Goal: Answer question/provide support: Share knowledge or assist other users

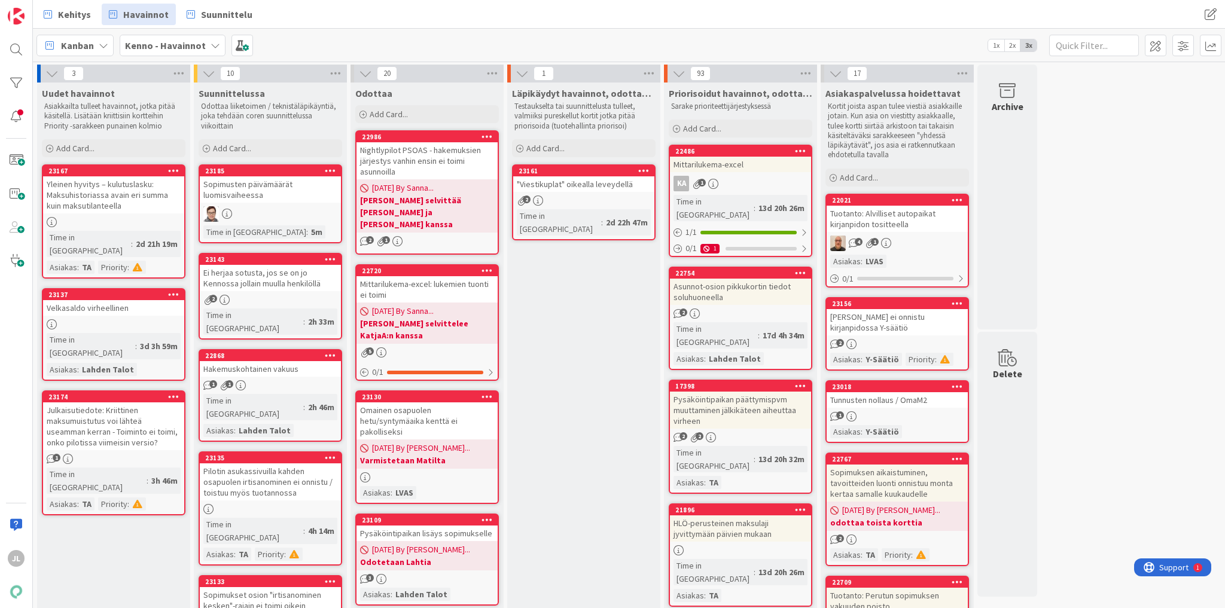
click at [86, 403] on div "Julkaisutiedote: Kriittinen maksumuistutus voi lähteä useamman kerran - Toimint…" at bounding box center [113, 427] width 141 height 48
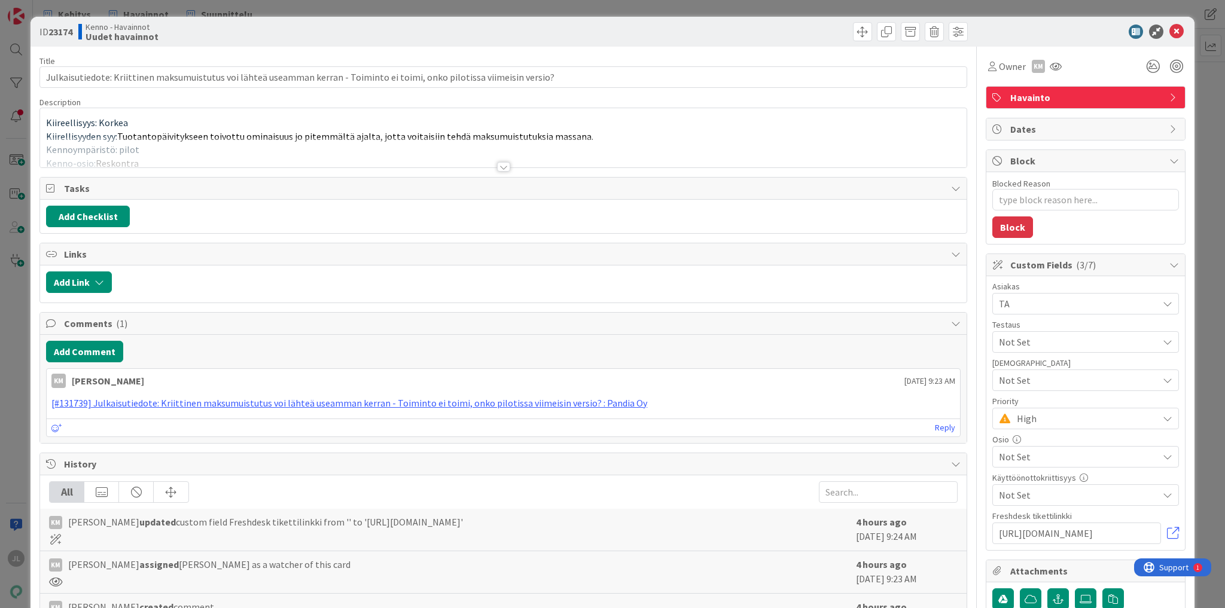
click at [265, 102] on div "Description" at bounding box center [503, 102] width 928 height 11
click at [385, 145] on div at bounding box center [503, 152] width 927 height 31
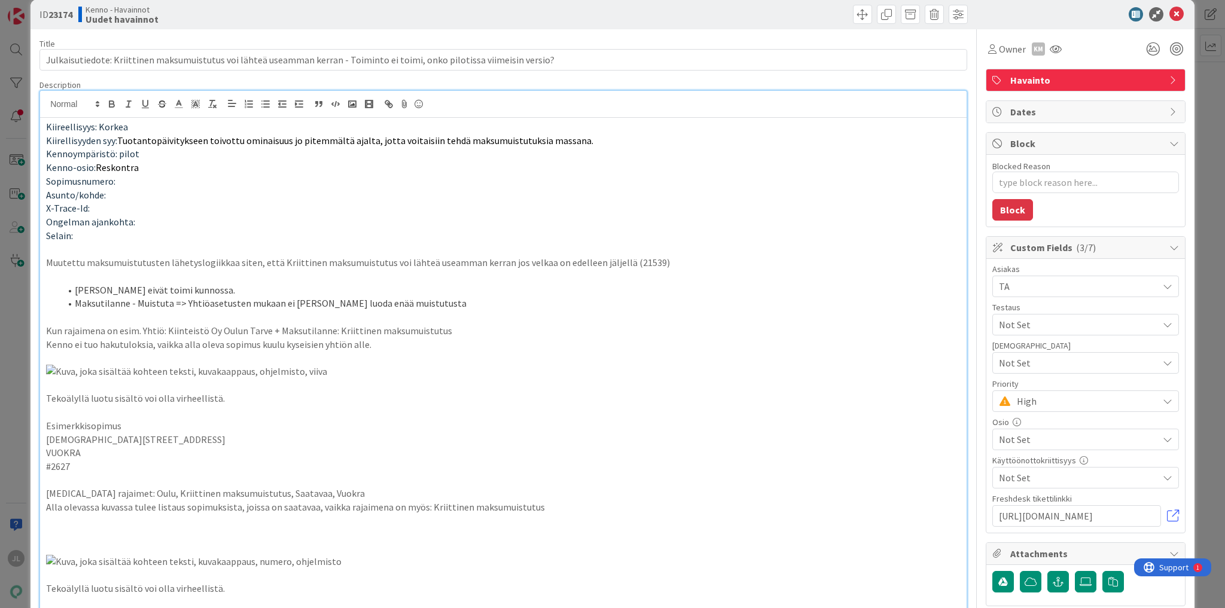
scroll to position [48, 0]
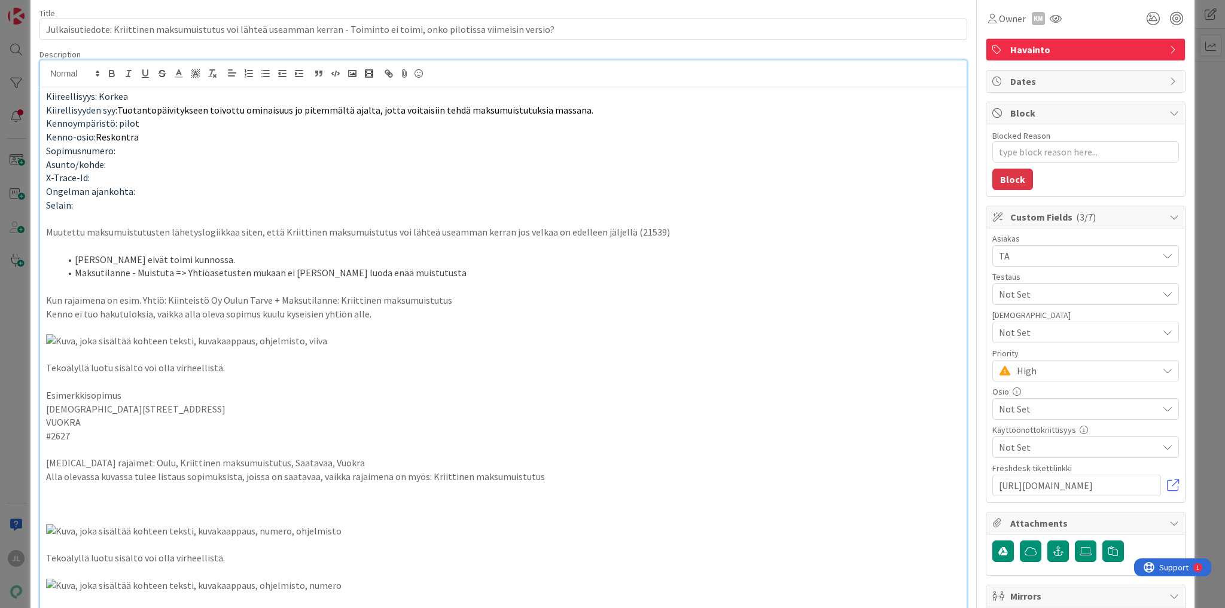
type textarea "x"
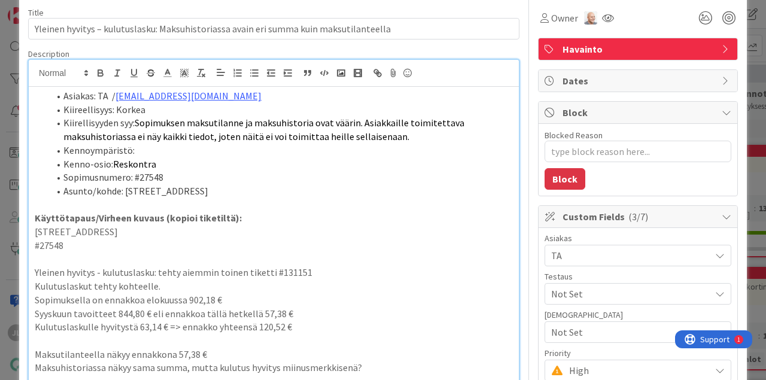
scroll to position [60, 0]
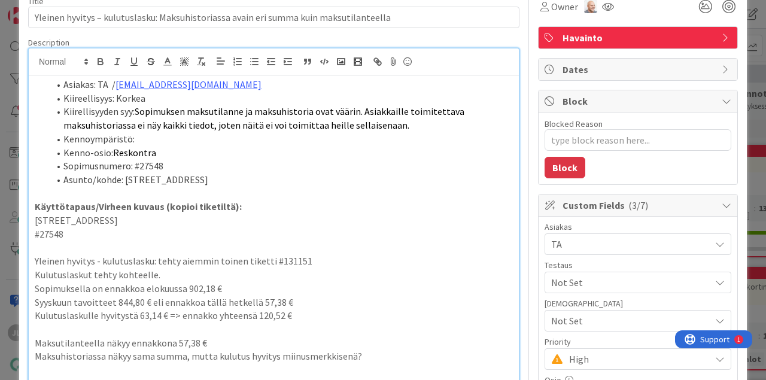
type textarea "x"
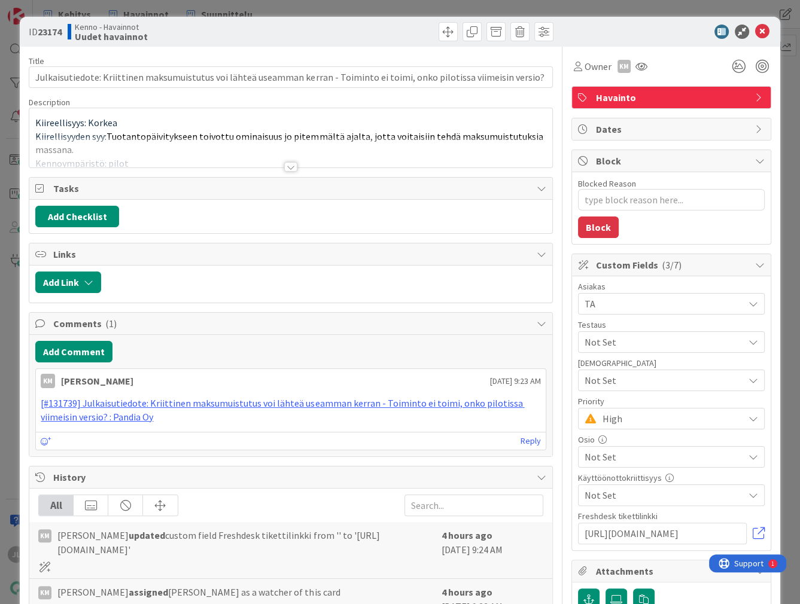
click at [295, 130] on p "Kiirellisyyden syy: Tuotantopäivitykseen toivottu ominaisuus jo pitemmältä ajal…" at bounding box center [290, 143] width 510 height 27
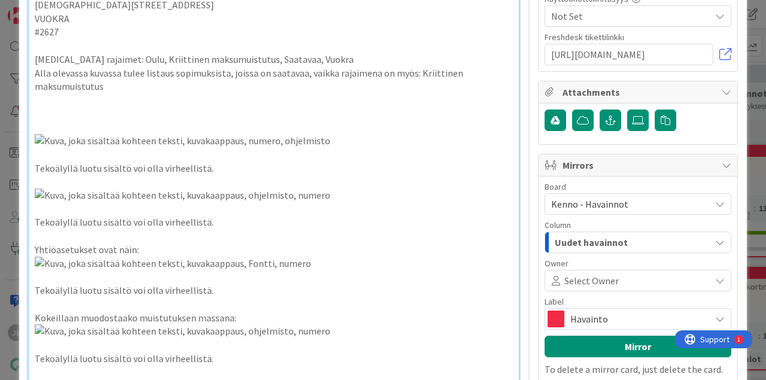
scroll to position [509, 0]
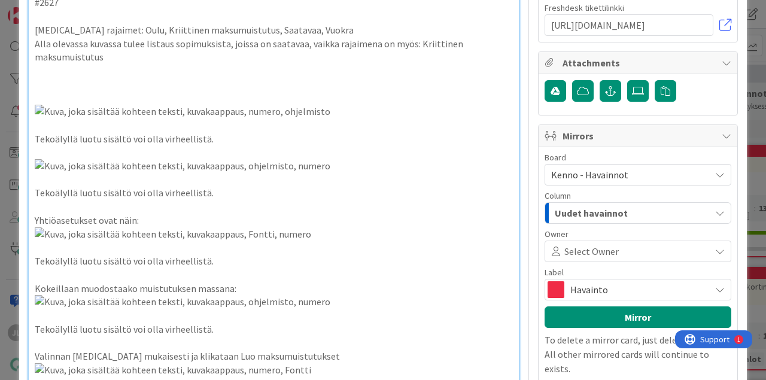
click at [54, 10] on p "#2627" at bounding box center [274, 3] width 478 height 14
copy p "2627"
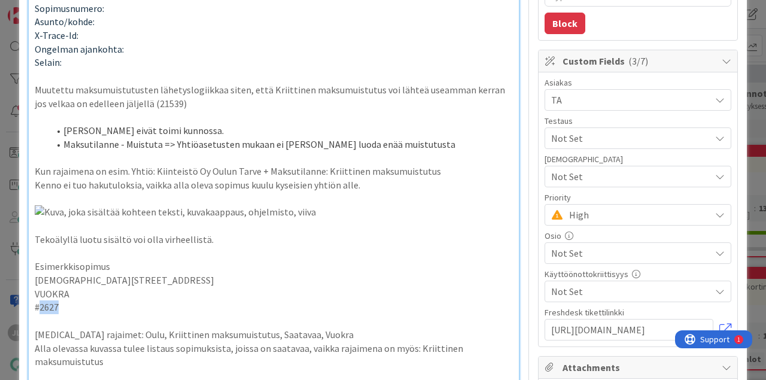
scroll to position [209, 0]
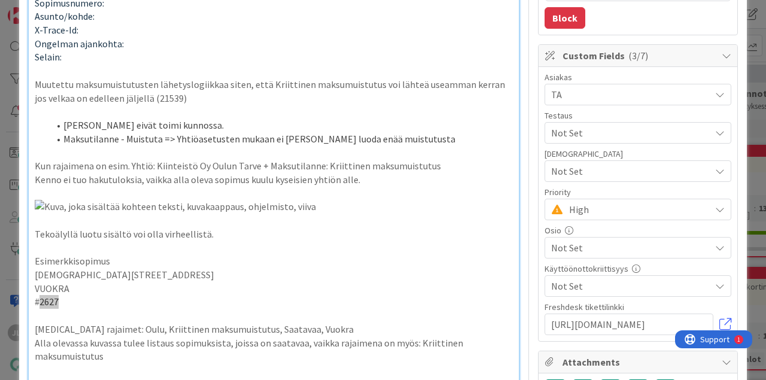
type textarea "x"
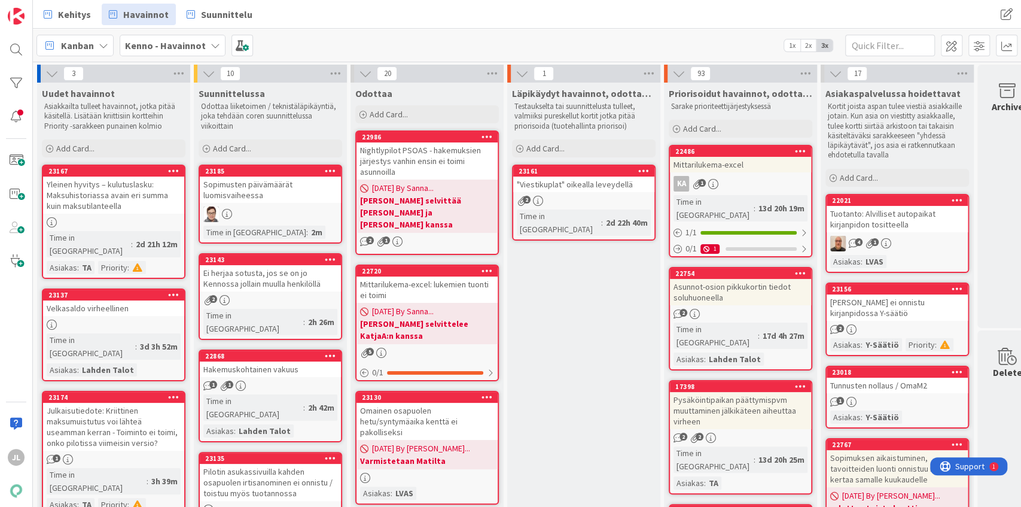
click at [129, 203] on div "Yleinen hyvitys – kulutuslasku: Maksuhistoriassa avain eri summa kuin maksutila…" at bounding box center [113, 194] width 141 height 37
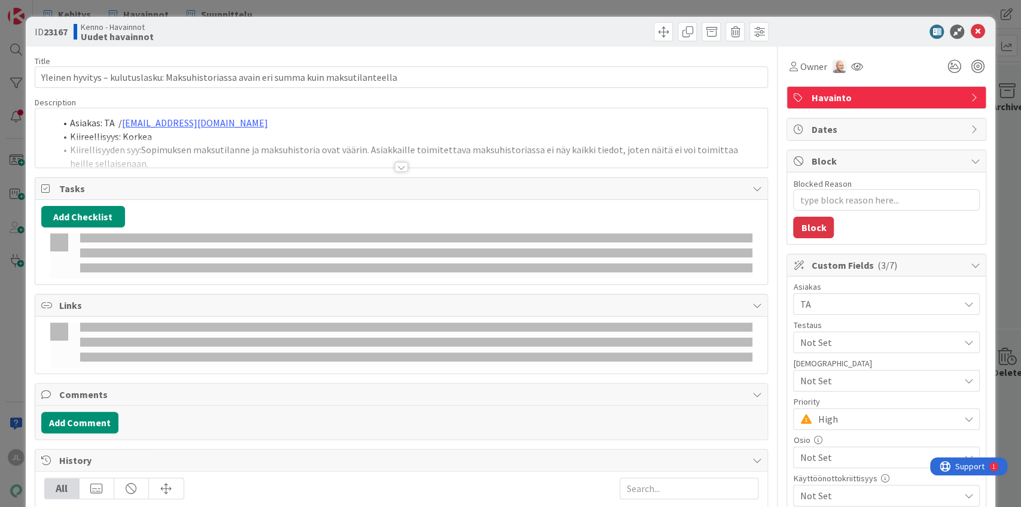
type textarea "x"
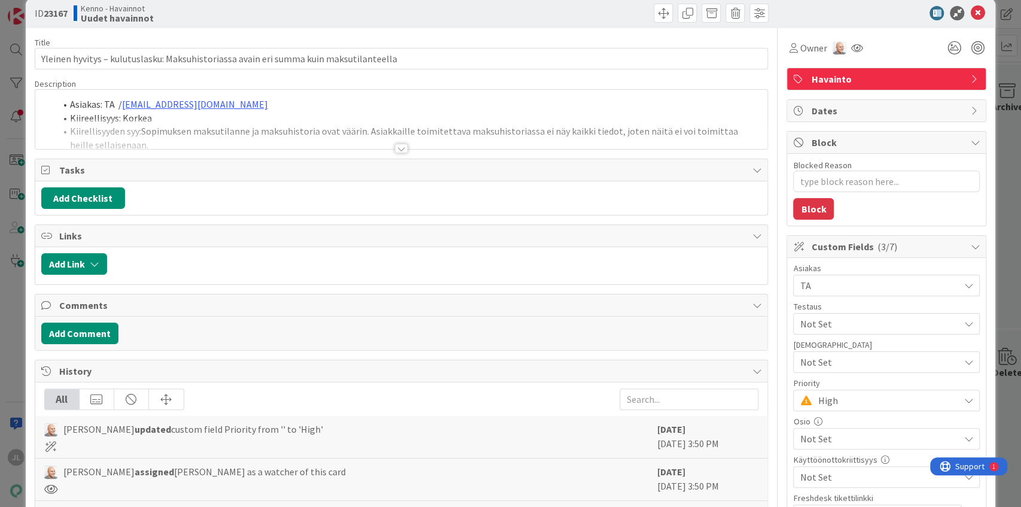
scroll to position [80, 0]
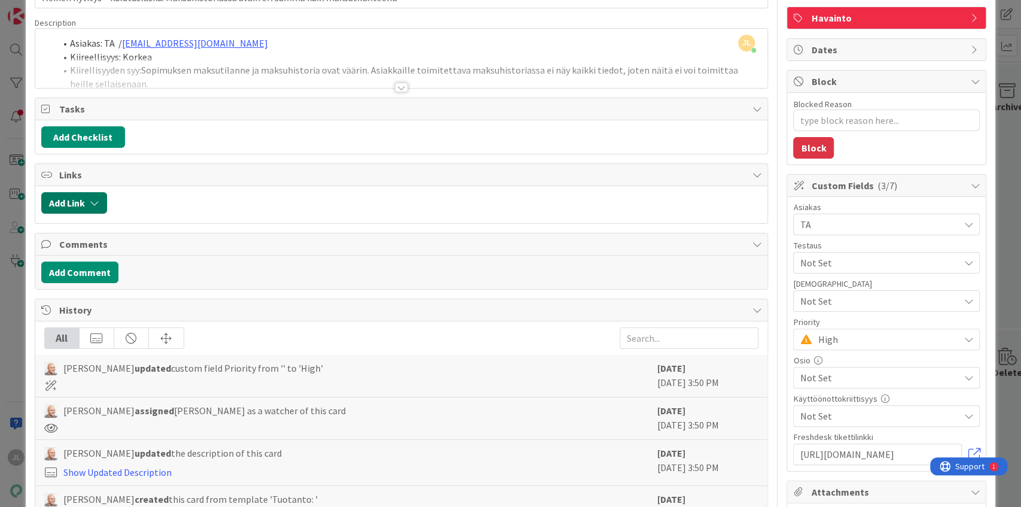
click at [72, 203] on button "Add Link" at bounding box center [74, 203] width 66 height 22
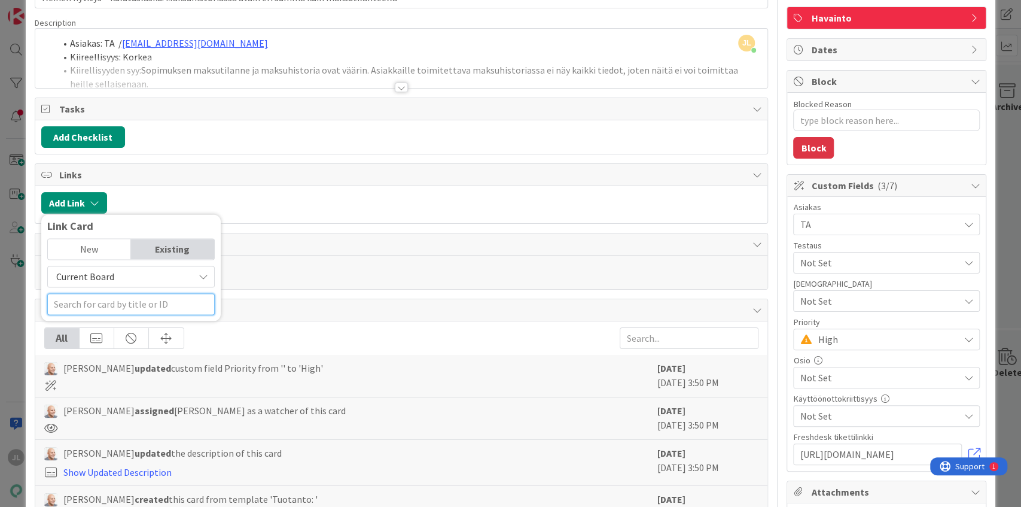
click at [127, 295] on input "text" at bounding box center [131, 304] width 168 height 22
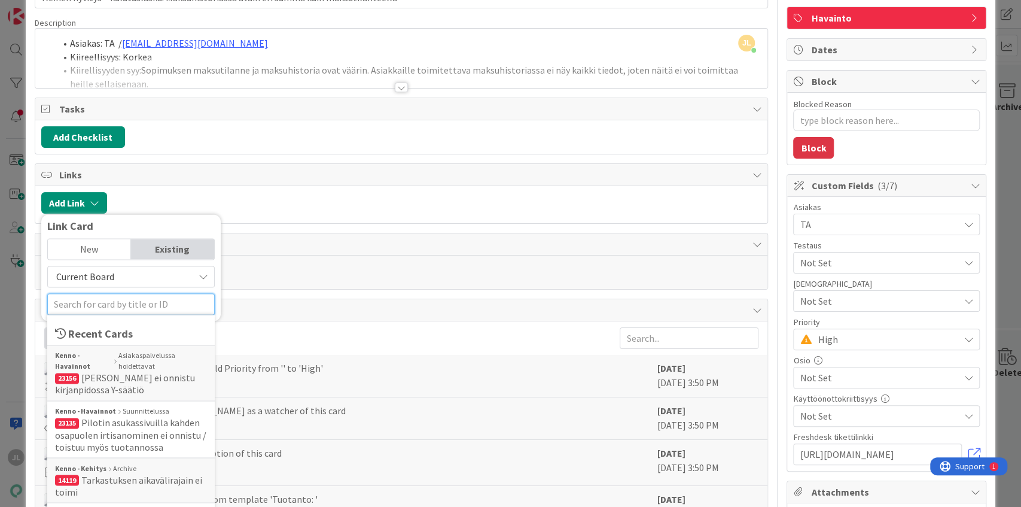
paste input "https://kanbanzone.io/b/zNAq4MXH/c/23017-Maksumuistutusten-rajaaminen-aikarajoj…"
type input "https://kanbanzone.io/b/zNAq4MXH/c/23017-Maksumuistutusten-rajaaminen-aikarajoj…"
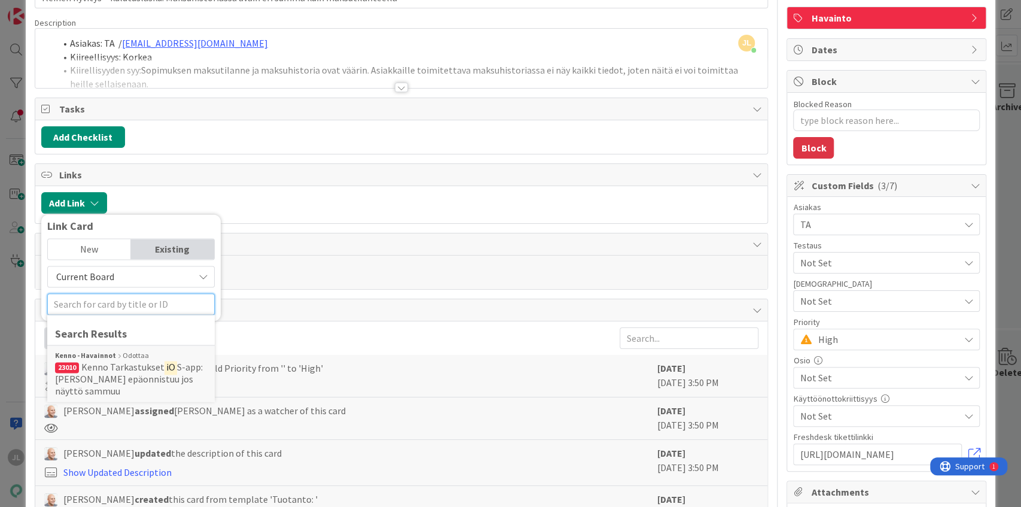
scroll to position [0, 0]
paste input "23017"
type input "23017"
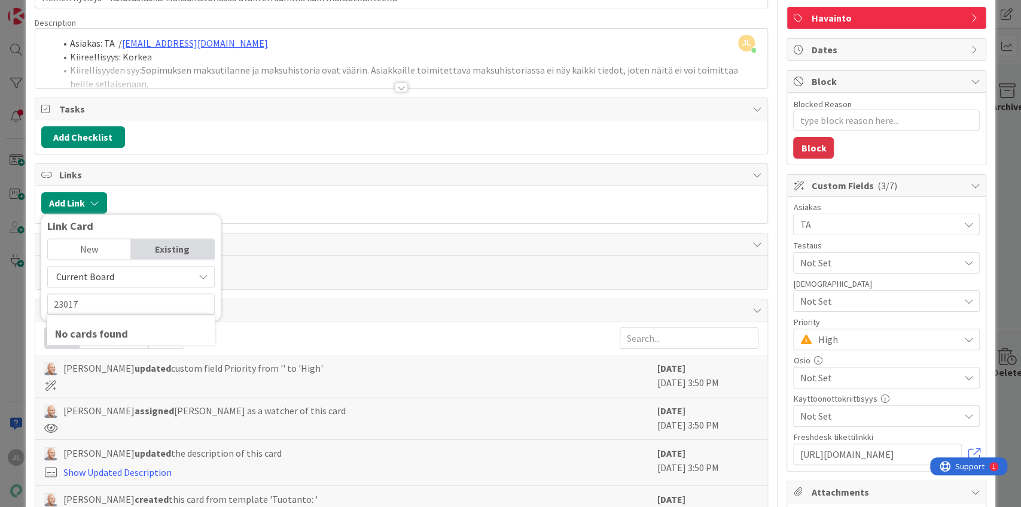
click at [143, 280] on span "Current Board" at bounding box center [121, 276] width 134 height 17
click at [69, 324] on span "All Boards" at bounding box center [137, 326] width 166 height 18
click at [88, 306] on input "23017" at bounding box center [131, 304] width 168 height 22
click at [123, 353] on div "Kenno - Kehitys Devissä" at bounding box center [131, 355] width 152 height 11
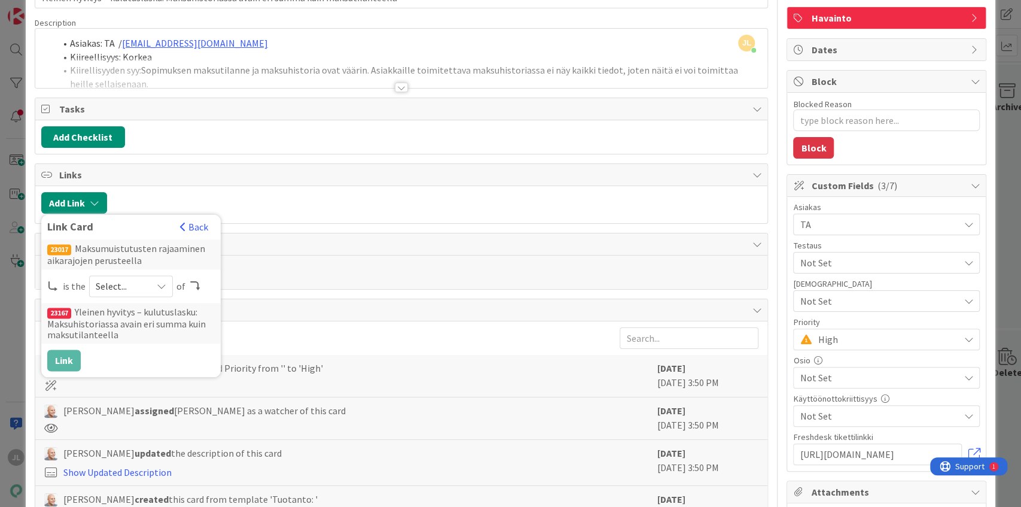
click at [125, 278] on span "Select..." at bounding box center [121, 286] width 50 height 17
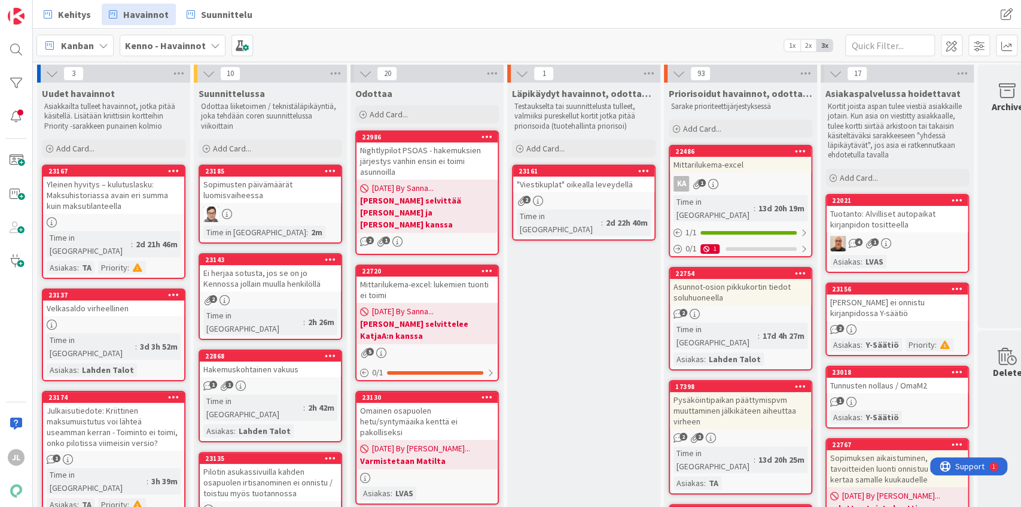
click at [103, 379] on div "Julkaisutiedote: Kriittinen maksumuistutus voi lähteä useamman kerran - Toimint…" at bounding box center [113, 427] width 141 height 48
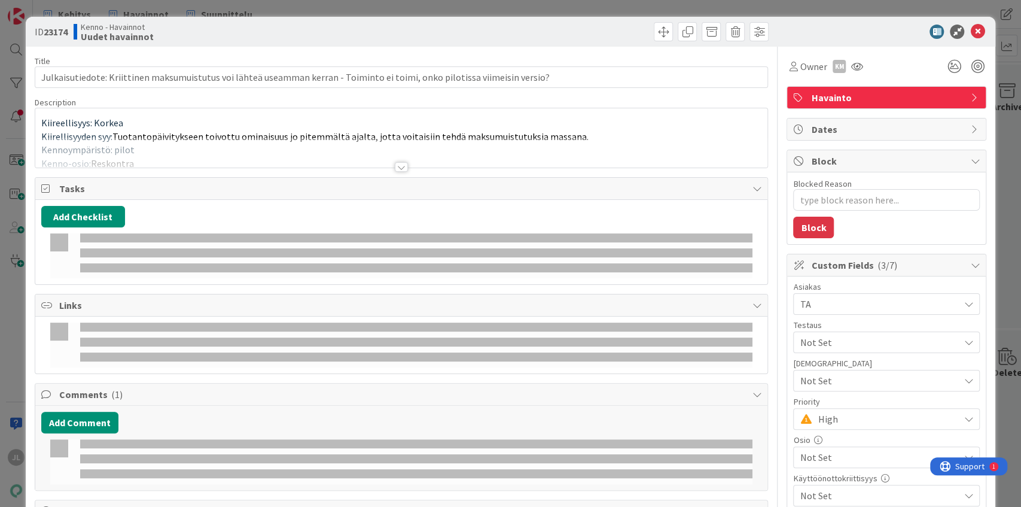
type textarea "x"
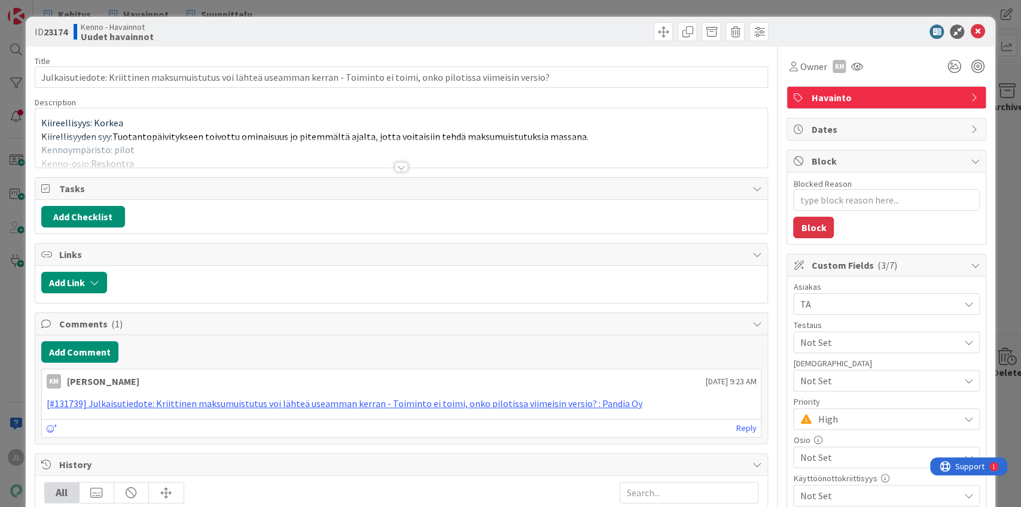
click at [197, 124] on div "Kiireellisyys: Korkea Kiirellisyyden syy: Tuotantopäivitykseen toivottu ominais…" at bounding box center [401, 137] width 733 height 59
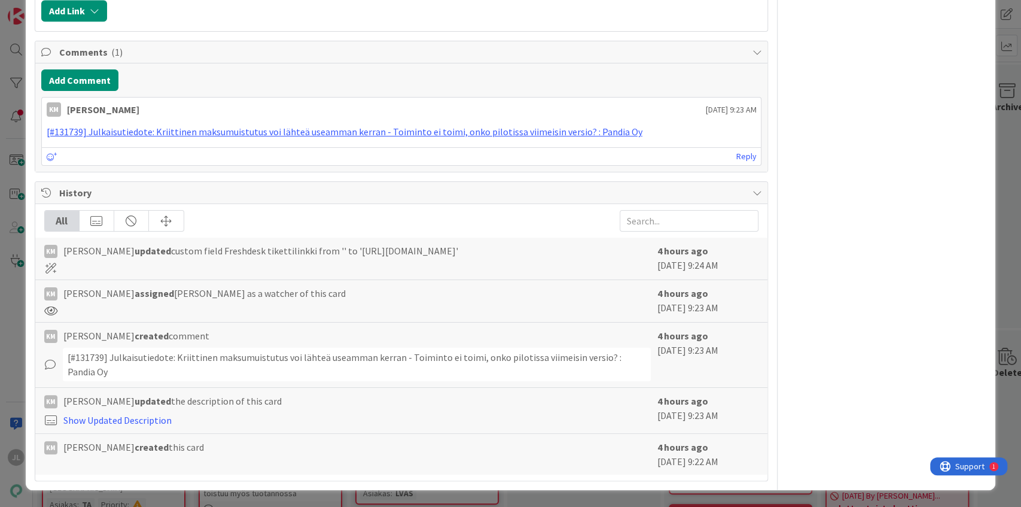
scroll to position [2632, 0]
click at [80, 22] on button "Add Link" at bounding box center [74, 11] width 66 height 22
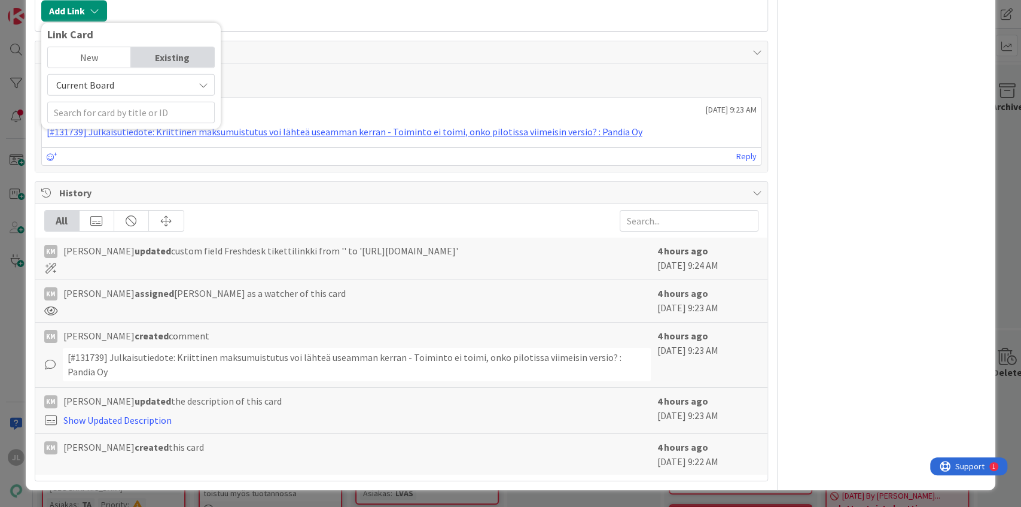
click at [109, 91] on span "Current Board" at bounding box center [85, 85] width 58 height 12
click at [79, 144] on span "All Boards" at bounding box center [137, 135] width 166 height 18
click at [88, 123] on input "text" at bounding box center [131, 113] width 168 height 22
paste input "23017"
type input "23017"
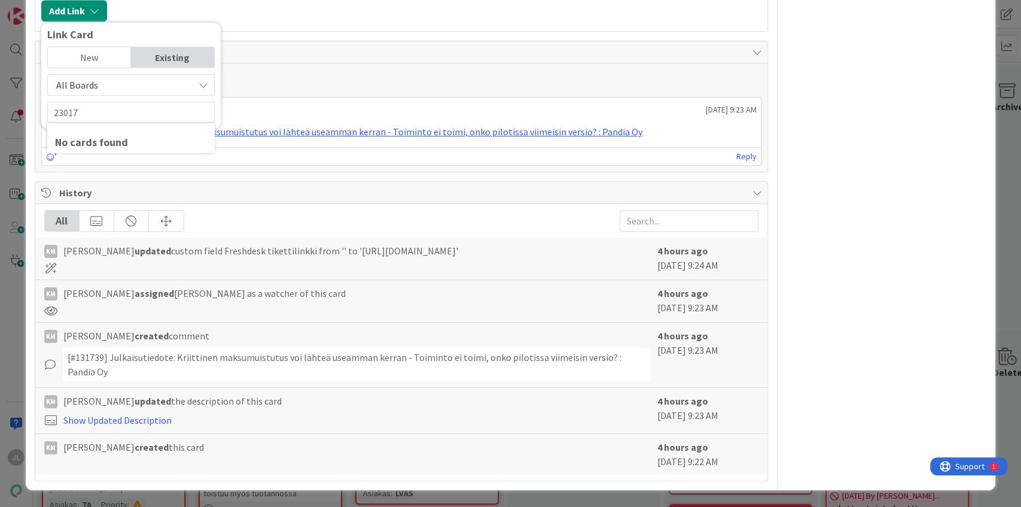
click at [89, 68] on div "New" at bounding box center [89, 57] width 83 height 20
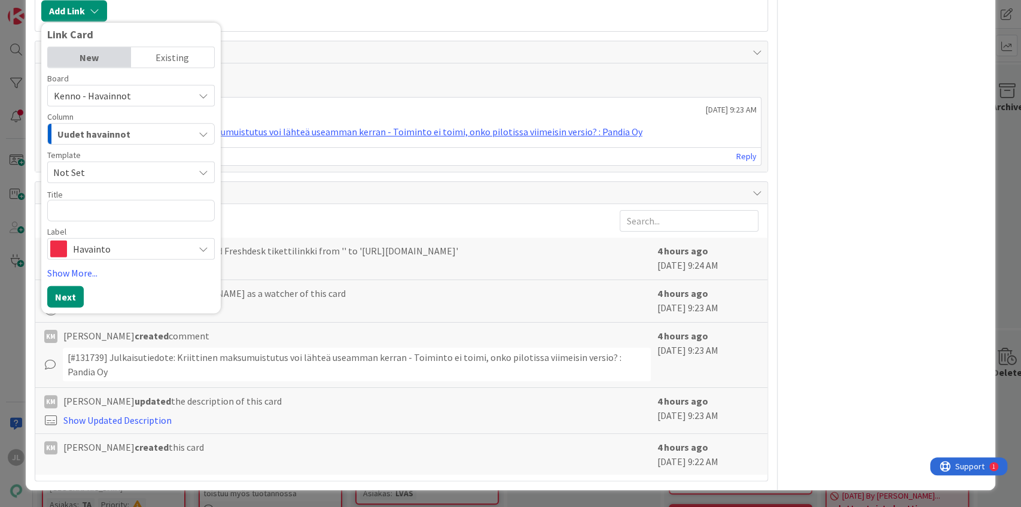
click at [193, 68] on div "Existing" at bounding box center [172, 57] width 83 height 20
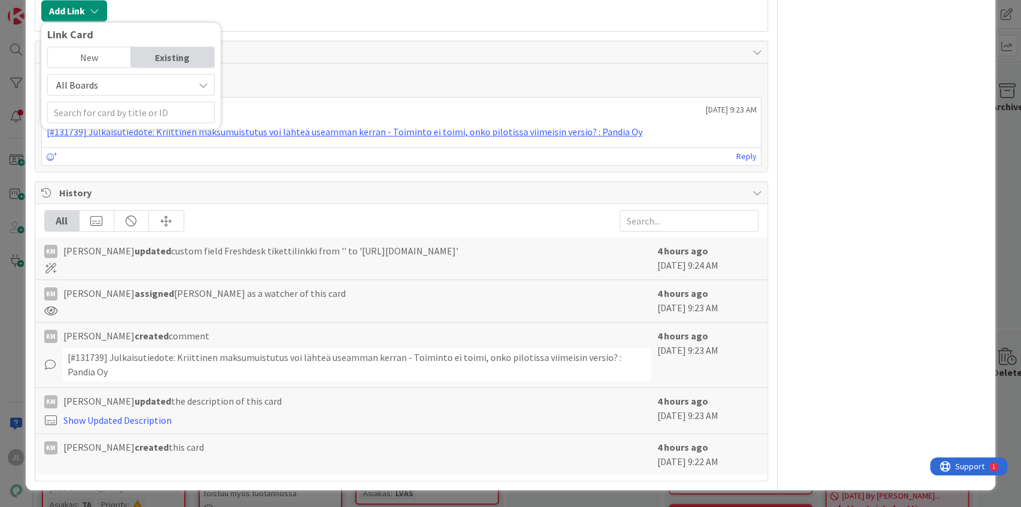
click at [92, 91] on span "All Boards" at bounding box center [77, 85] width 42 height 12
click at [151, 93] on span "All Boards" at bounding box center [121, 85] width 134 height 17
click at [122, 41] on div "Link Card" at bounding box center [131, 35] width 168 height 12
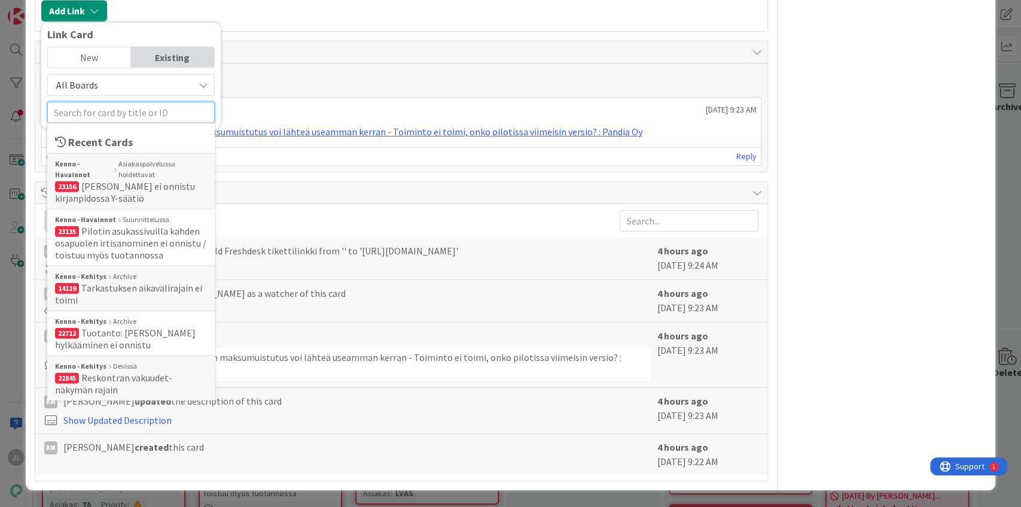
click at [75, 123] on input "text" at bounding box center [131, 113] width 168 height 22
paste input "23017"
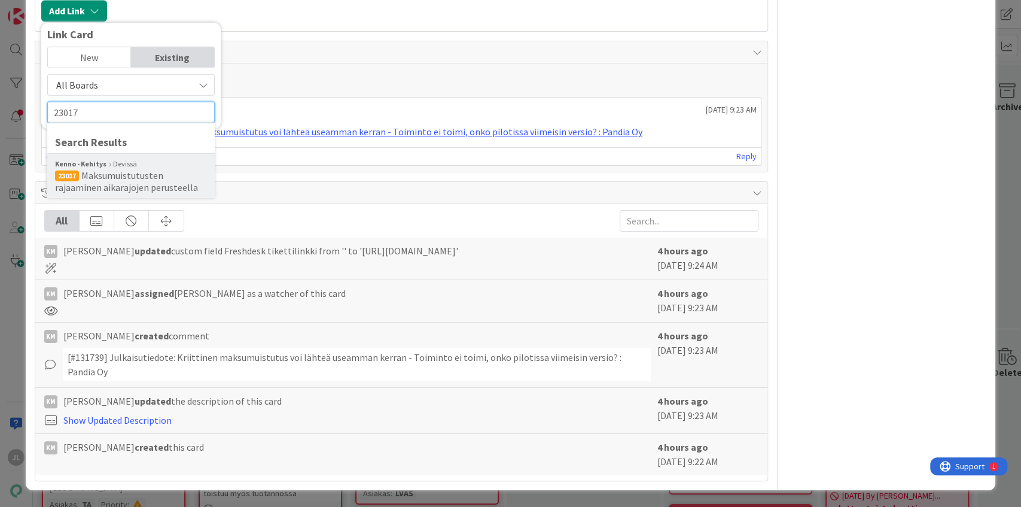
type input "23017"
click at [128, 193] on span "Maksumuistutusten rajaaminen aikarajojen perusteella" at bounding box center [126, 181] width 143 height 24
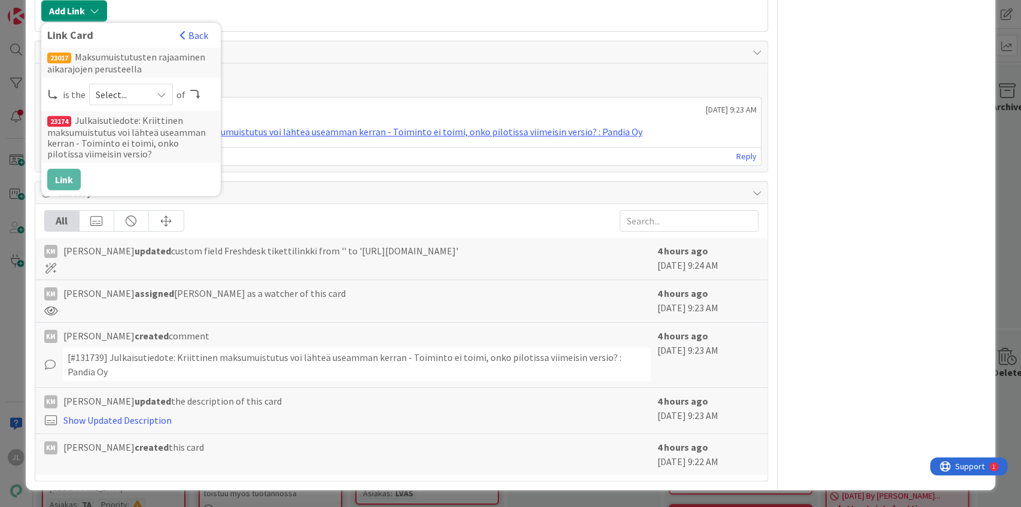
click at [114, 103] on span "Select..." at bounding box center [121, 94] width 50 height 17
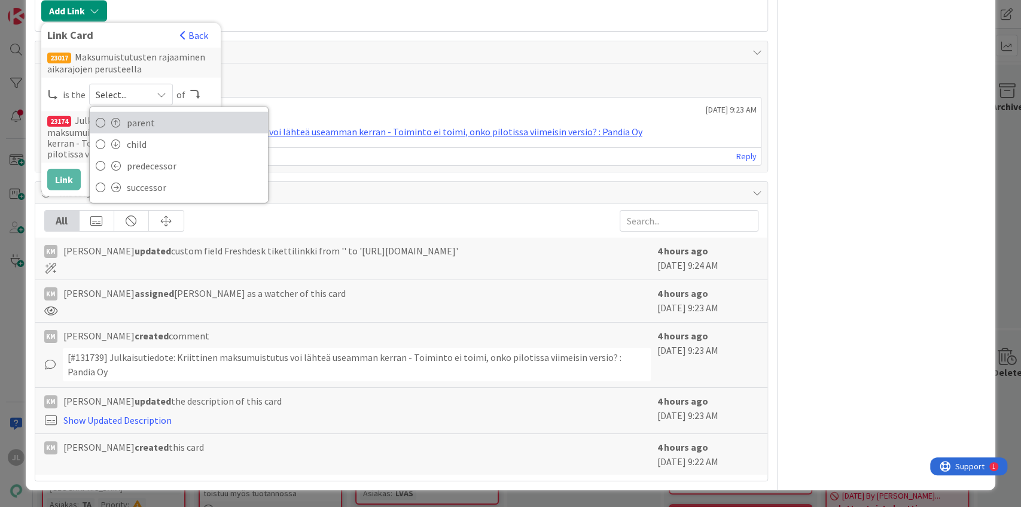
click at [130, 132] on span "parent" at bounding box center [194, 123] width 135 height 18
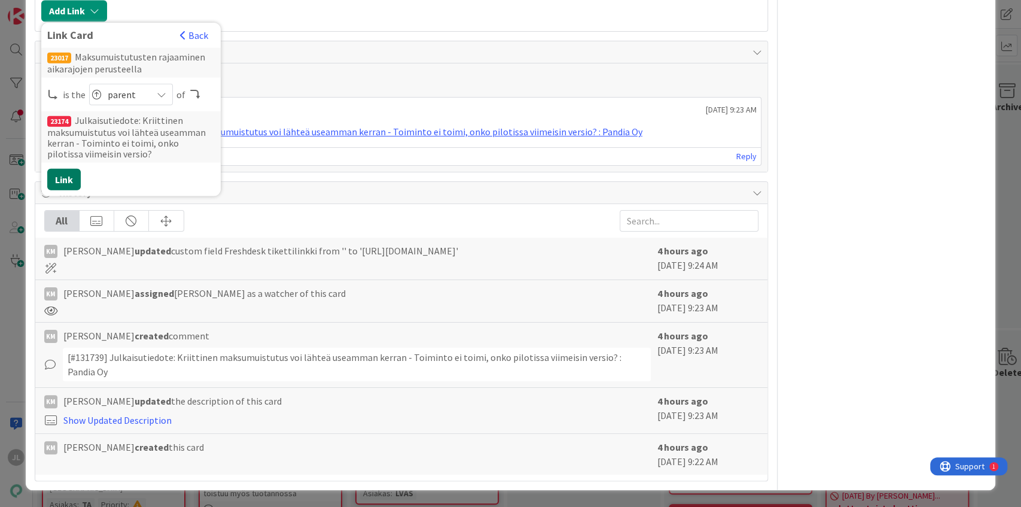
click at [62, 190] on button "Link" at bounding box center [64, 180] width 34 height 22
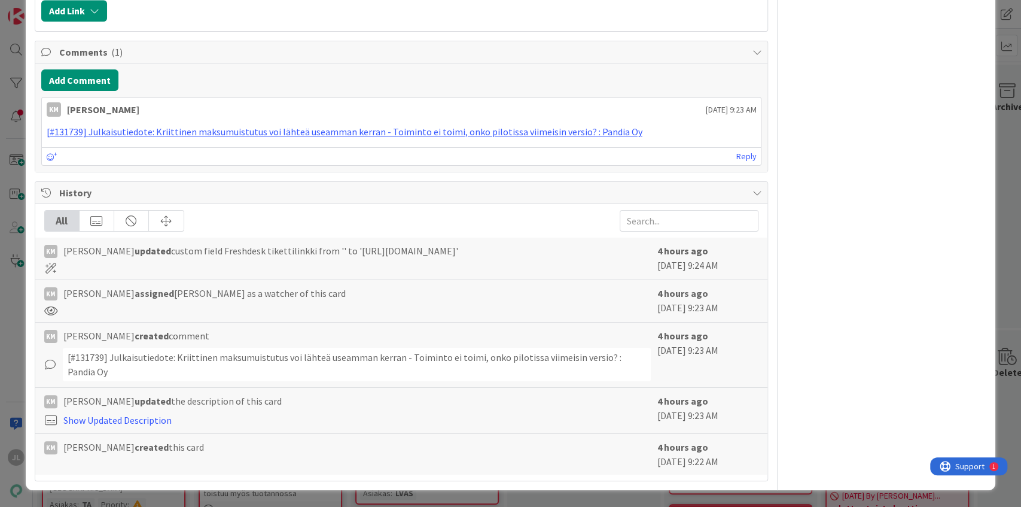
type textarea "x"
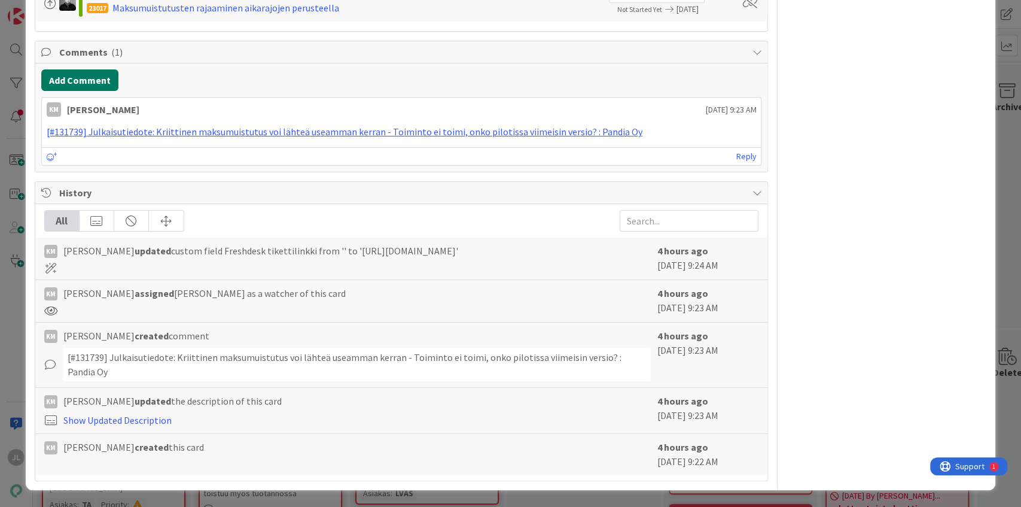
click at [99, 91] on button "Add Comment" at bounding box center [79, 80] width 77 height 22
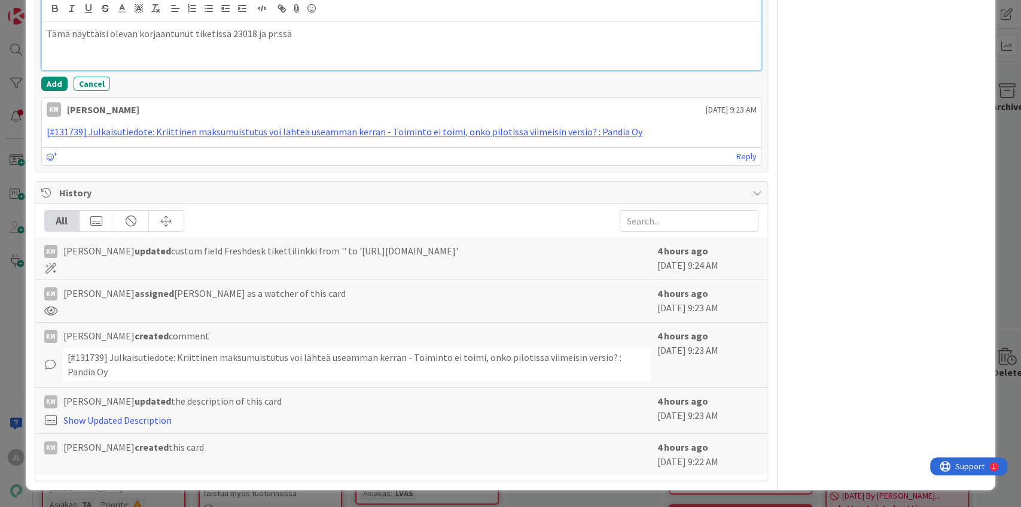
scroll to position [2792, 0]
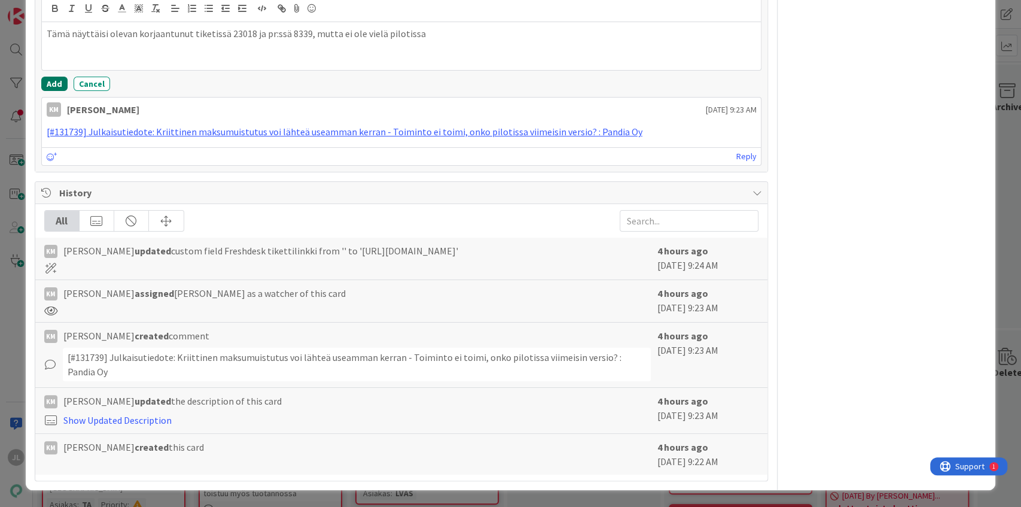
click at [49, 91] on button "Add" at bounding box center [54, 84] width 26 height 14
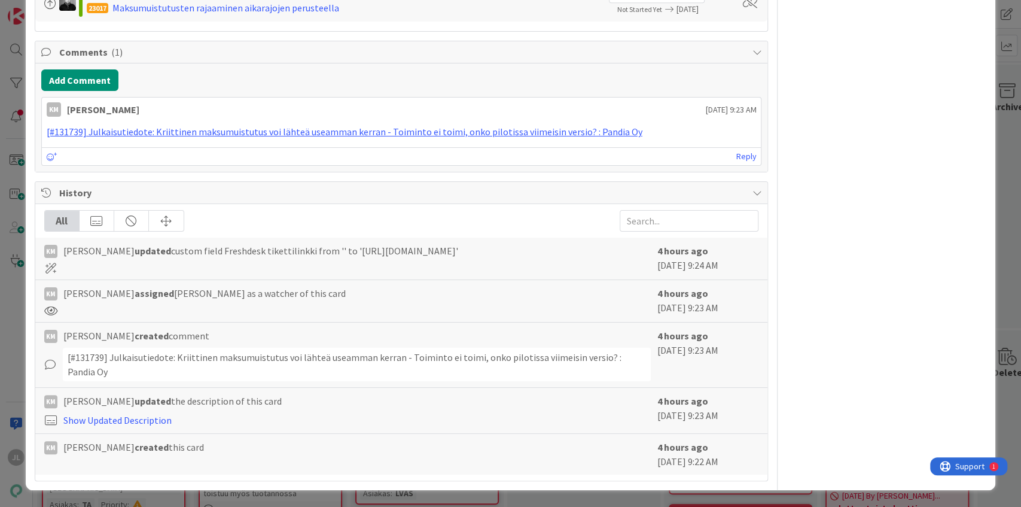
type textarea "x"
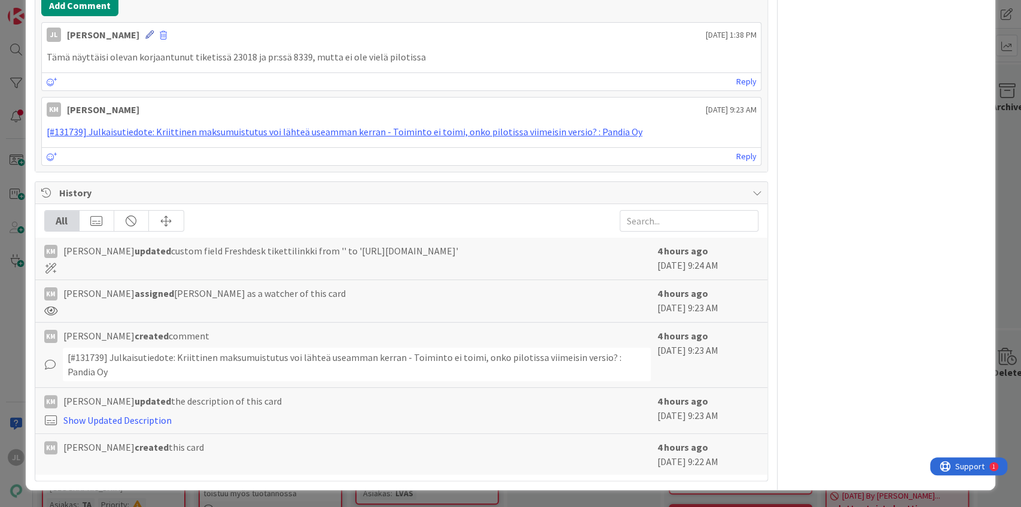
click at [145, 39] on icon at bounding box center [149, 35] width 8 height 8
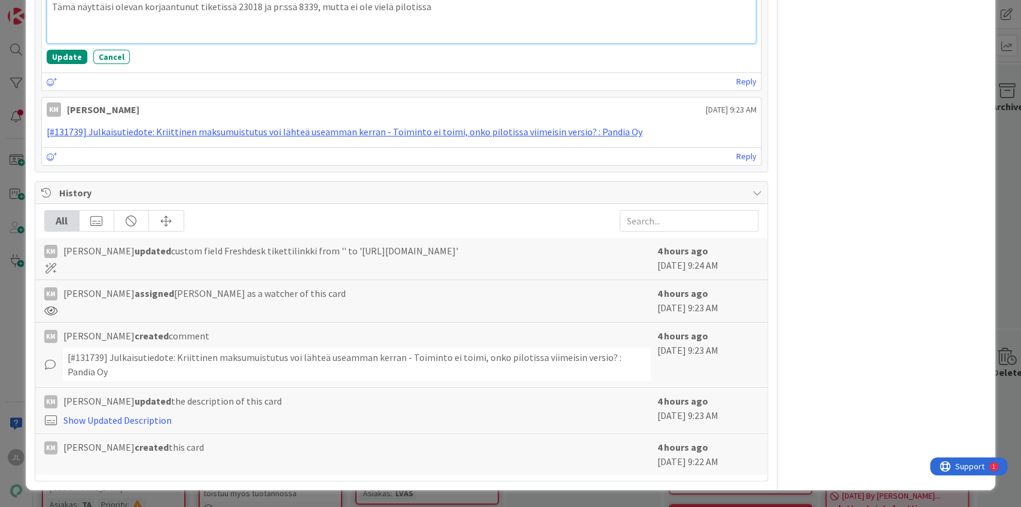
click at [252, 14] on p "Tämä näyttäisi olevan korjaantunut tiketissä 23018 ja pr:ssä 8339, mutta ei ole…" at bounding box center [401, 7] width 699 height 14
click at [59, 64] on button "Update" at bounding box center [67, 57] width 41 height 14
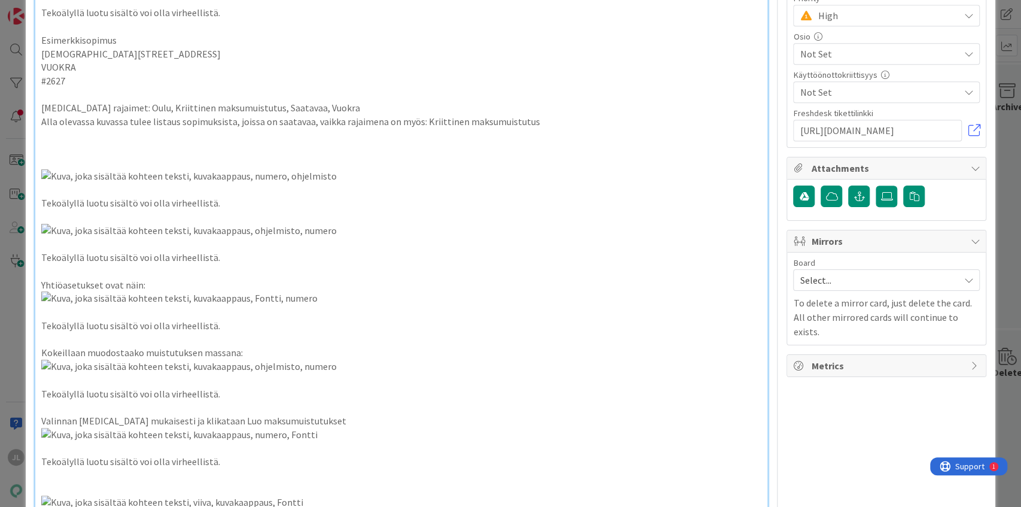
scroll to position [0, 0]
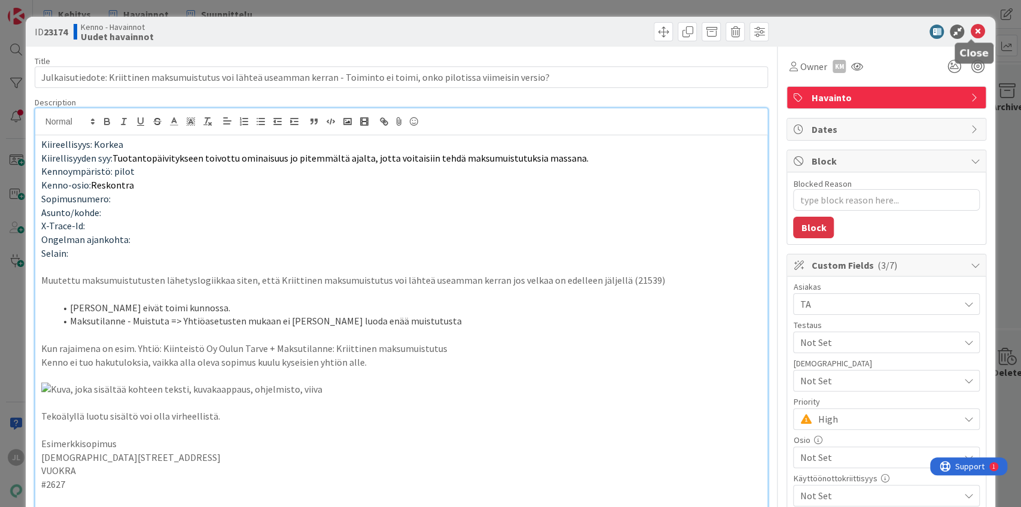
click at [765, 28] on icon at bounding box center [977, 32] width 14 height 14
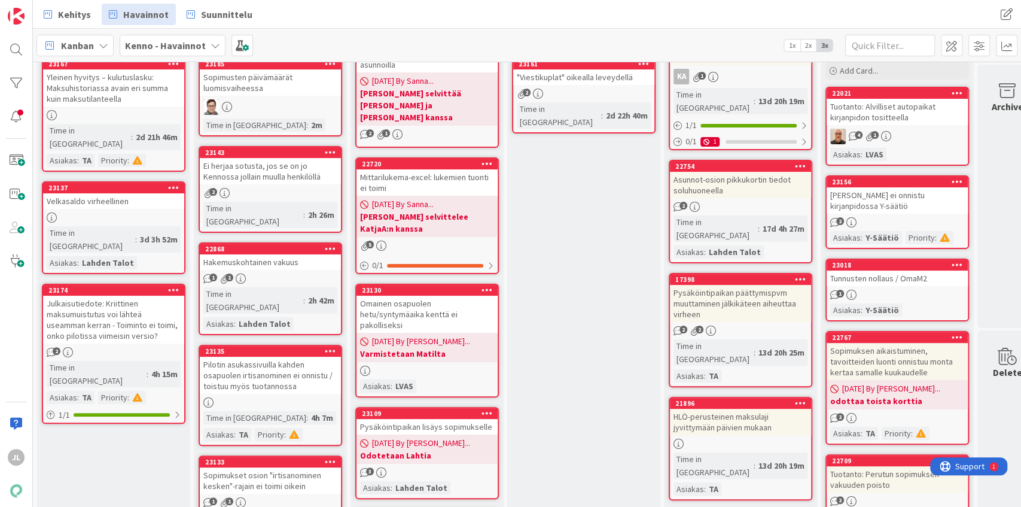
scroll to position [80, 0]
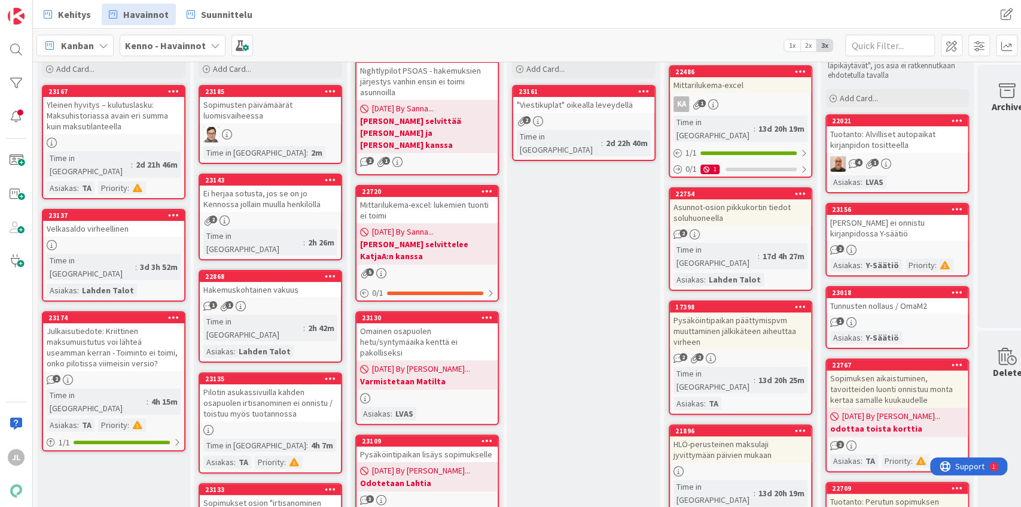
click at [106, 331] on div "Julkaisutiedote: Kriittinen maksumuistutus voi lähteä useamman kerran - Toimint…" at bounding box center [113, 347] width 141 height 48
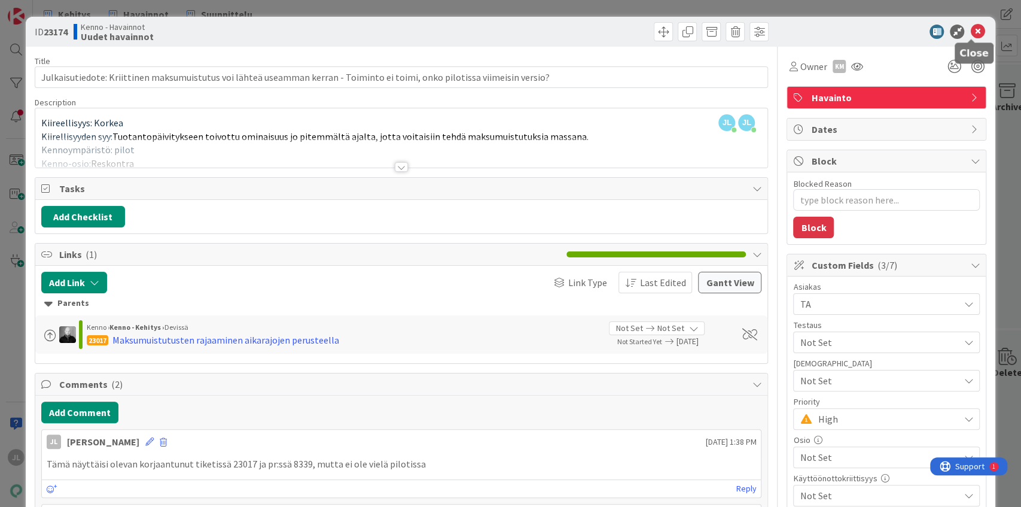
click at [765, 35] on icon at bounding box center [977, 32] width 14 height 14
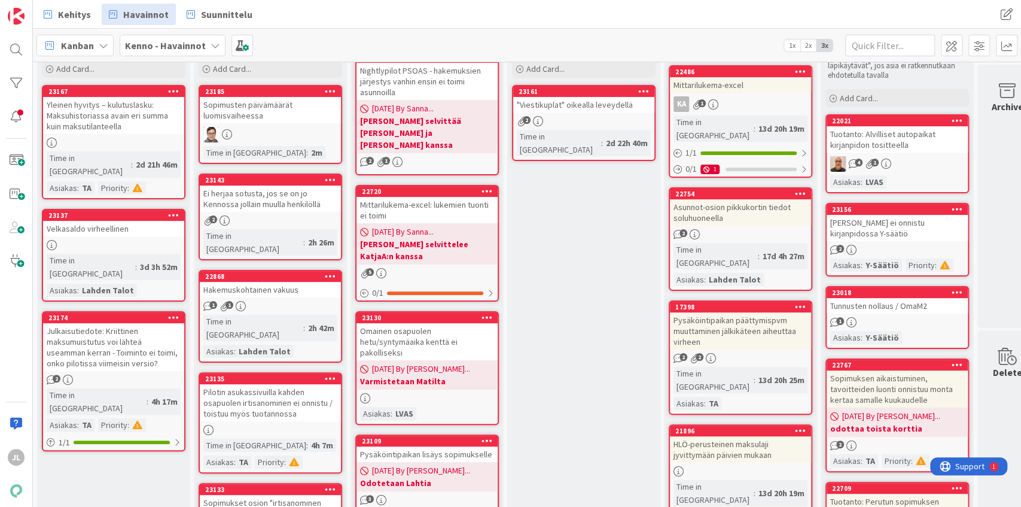
click at [153, 221] on div "Velkasaldo virheellinen" at bounding box center [113, 229] width 141 height 16
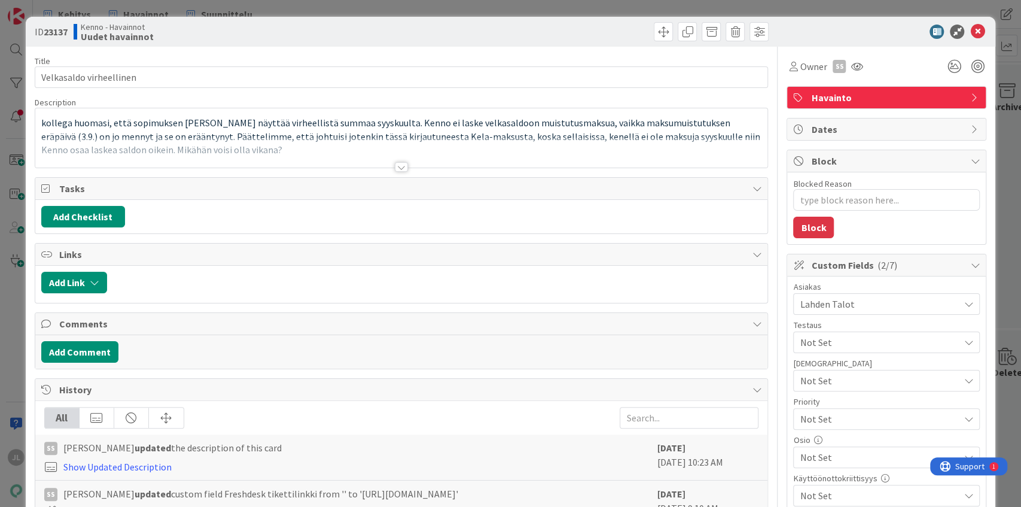
click at [168, 140] on div at bounding box center [401, 152] width 733 height 31
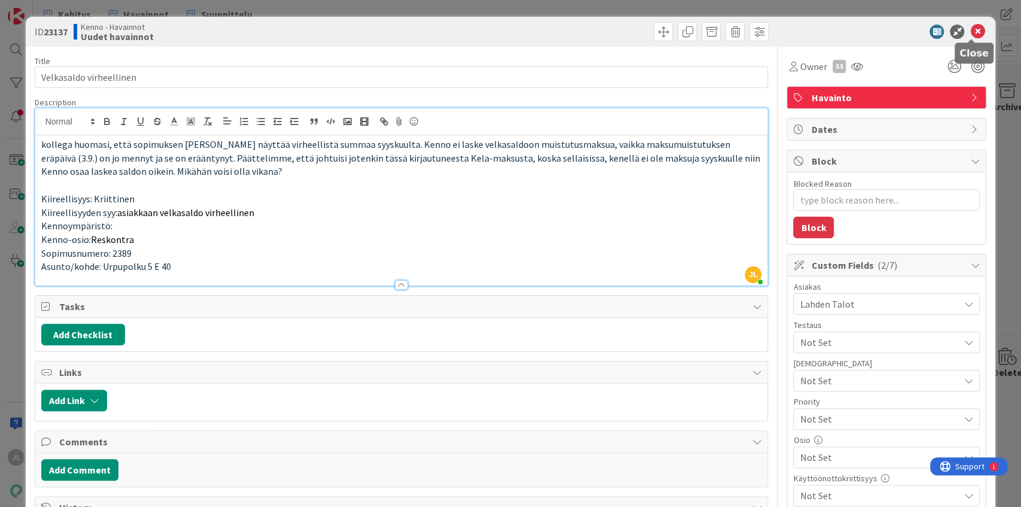
click at [765, 28] on icon at bounding box center [977, 32] width 14 height 14
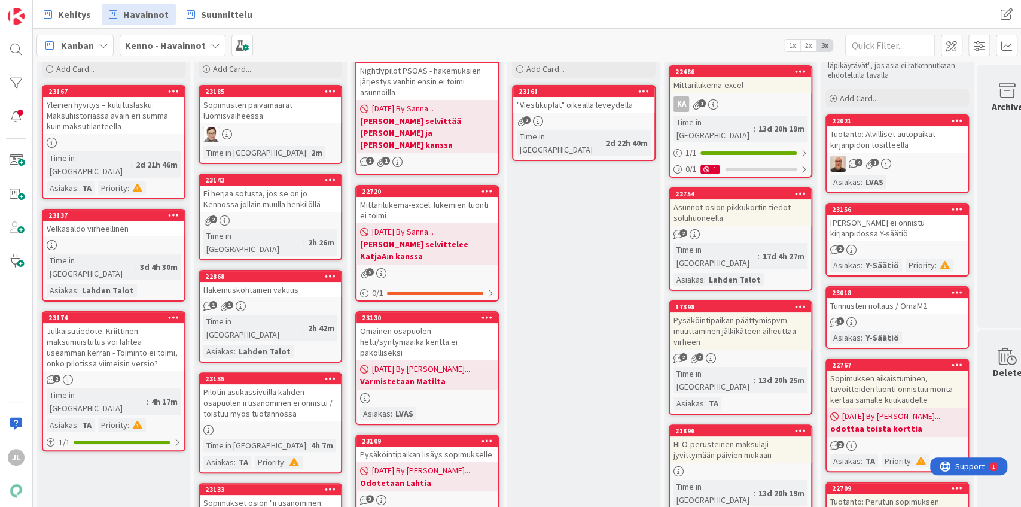
click at [148, 129] on div "Yleinen hyvitys – kulutuslasku: Maksuhistoriassa avain eri summa kuin maksutila…" at bounding box center [113, 115] width 141 height 37
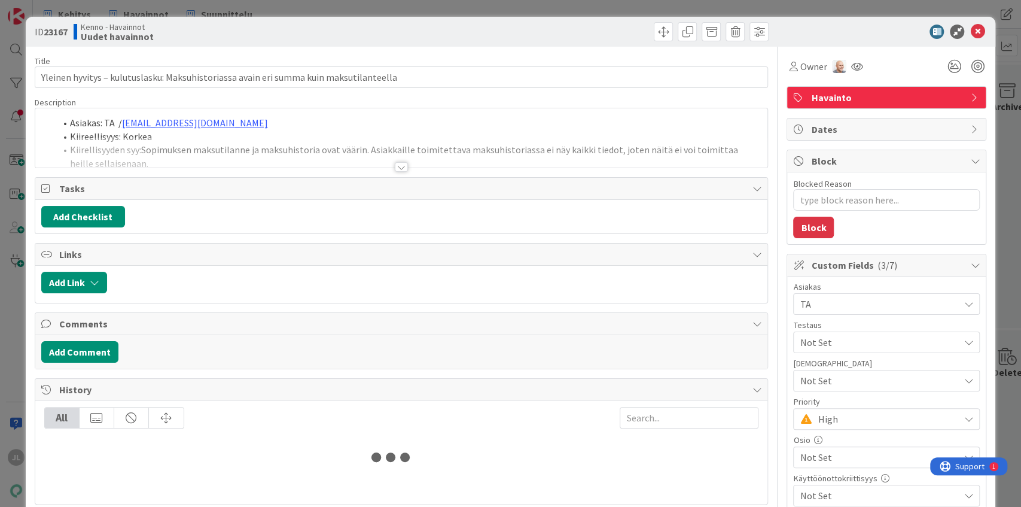
type textarea "x"
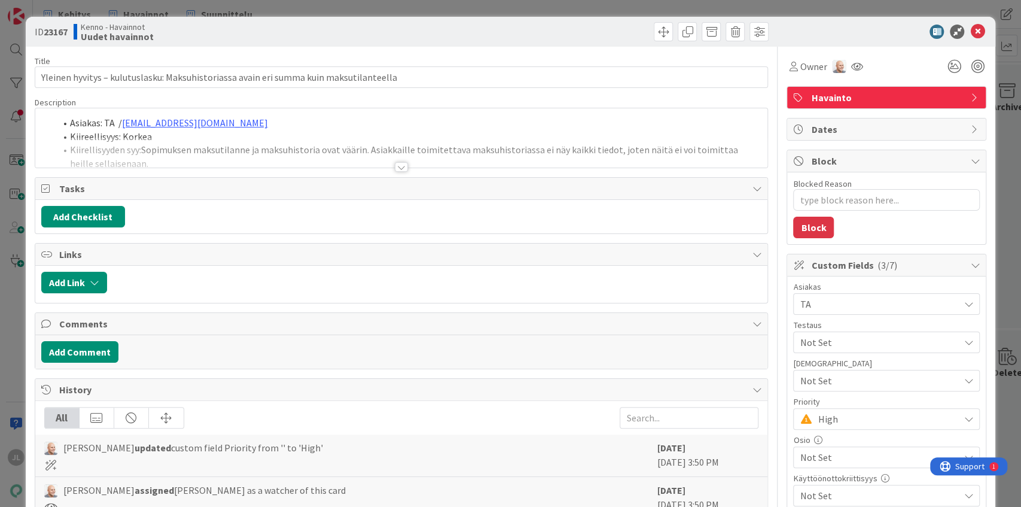
click at [235, 131] on li "Kiireellisyys: Korkea" at bounding box center [409, 137] width 707 height 14
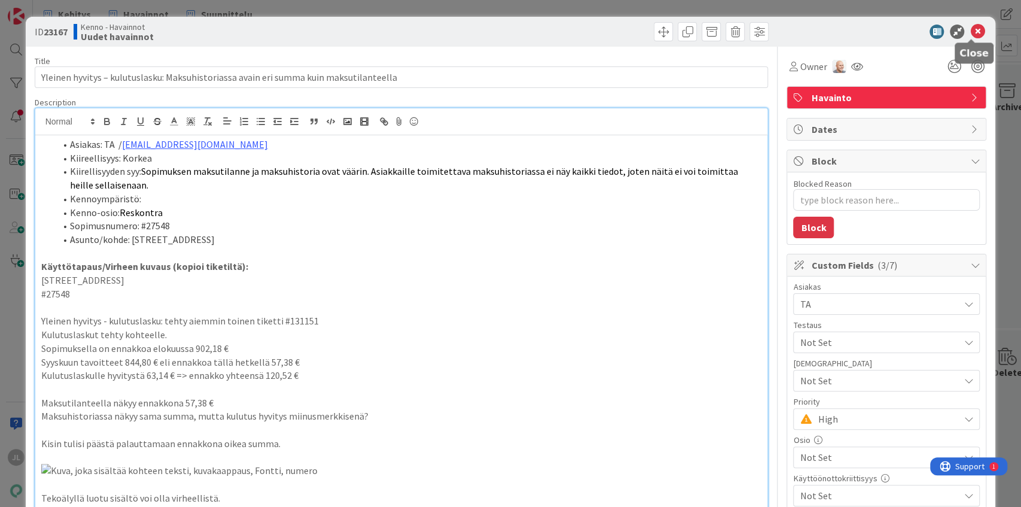
click at [765, 37] on icon at bounding box center [977, 32] width 14 height 14
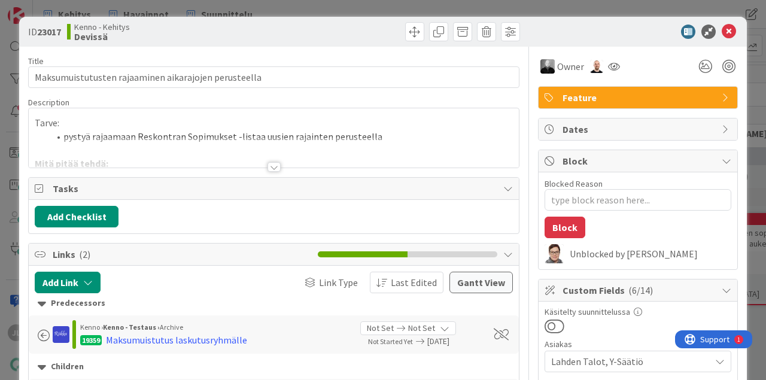
click at [296, 123] on p "Tarve:" at bounding box center [274, 123] width 478 height 14
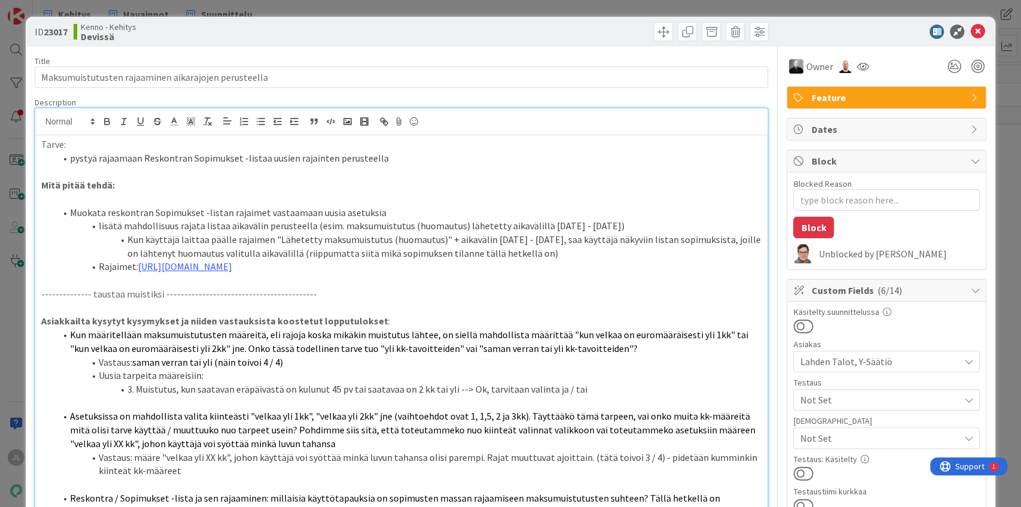
click at [56, 34] on b "23017" at bounding box center [56, 32] width 24 height 12
copy b "23017"
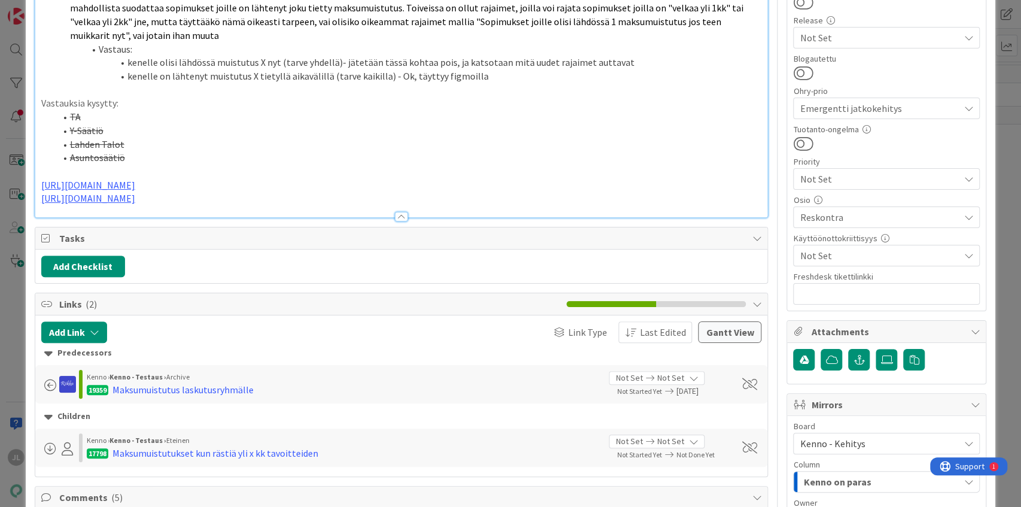
scroll to position [518, 0]
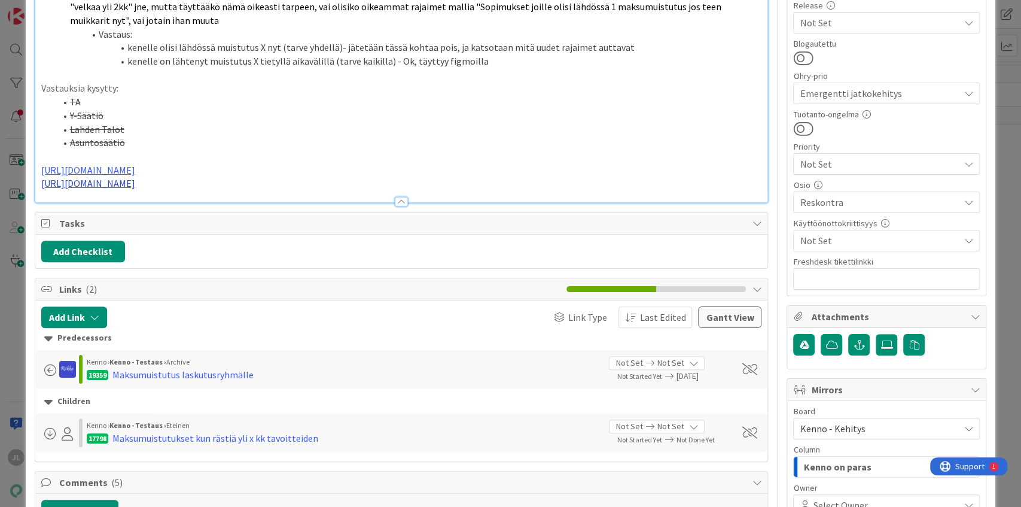
click at [135, 184] on link "https://github.com/pandiafi/kenno/pull/8378" at bounding box center [88, 183] width 94 height 12
click at [134, 205] on link "https://github.com/pandiafi/kenno/pull/8378" at bounding box center [102, 207] width 82 height 16
type textarea "x"
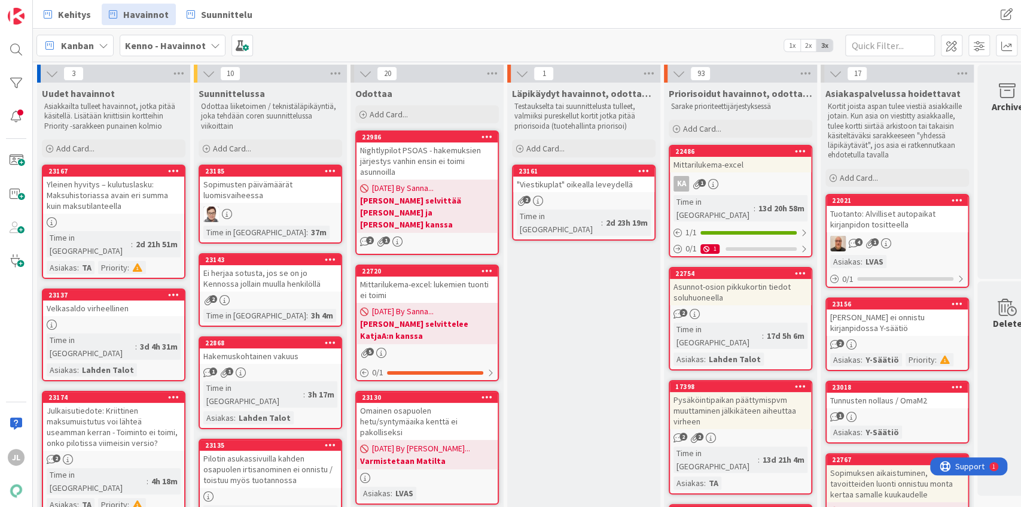
click at [114, 403] on div "Julkaisutiedote: Kriittinen maksumuistutus voi lähteä useamman kerran - Toimint…" at bounding box center [113, 427] width 141 height 48
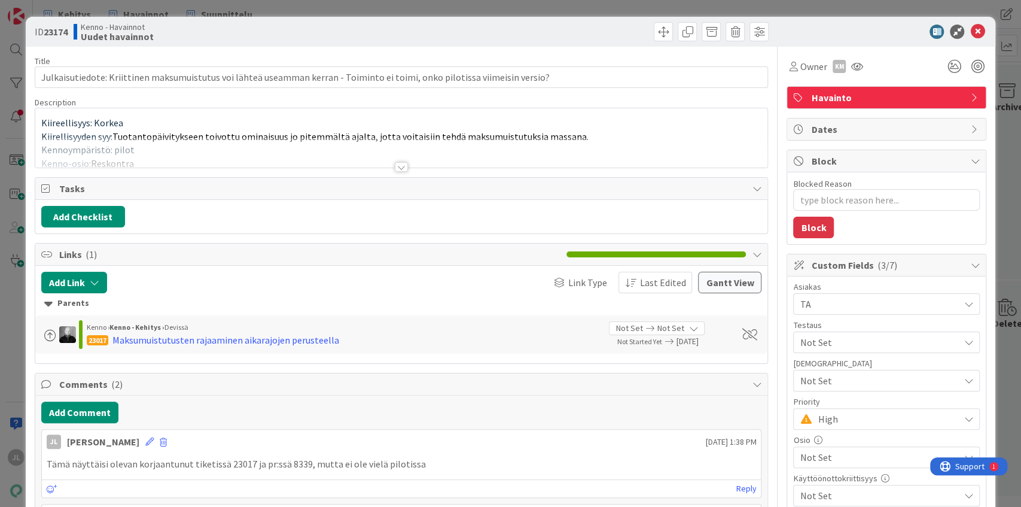
click at [268, 148] on div at bounding box center [401, 152] width 733 height 31
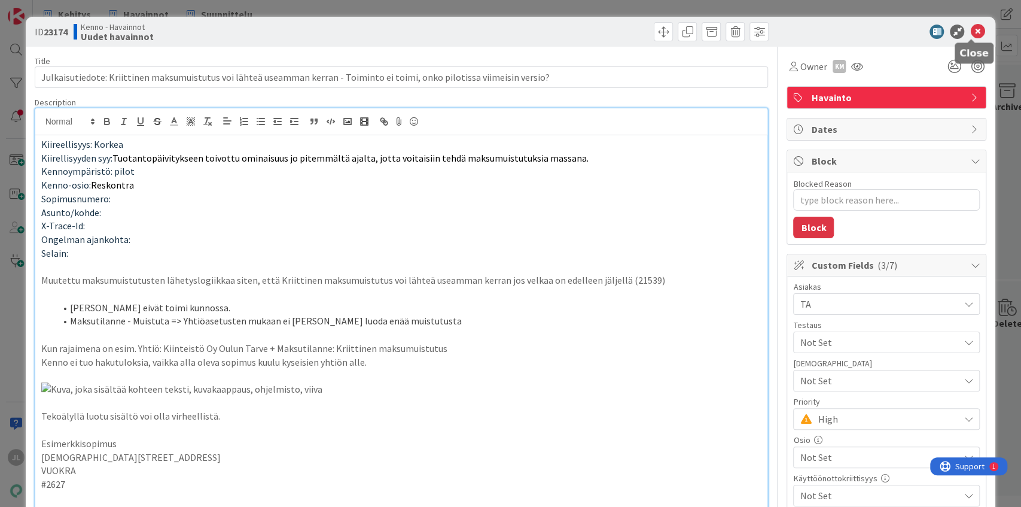
click at [979, 30] on icon at bounding box center [977, 32] width 14 height 14
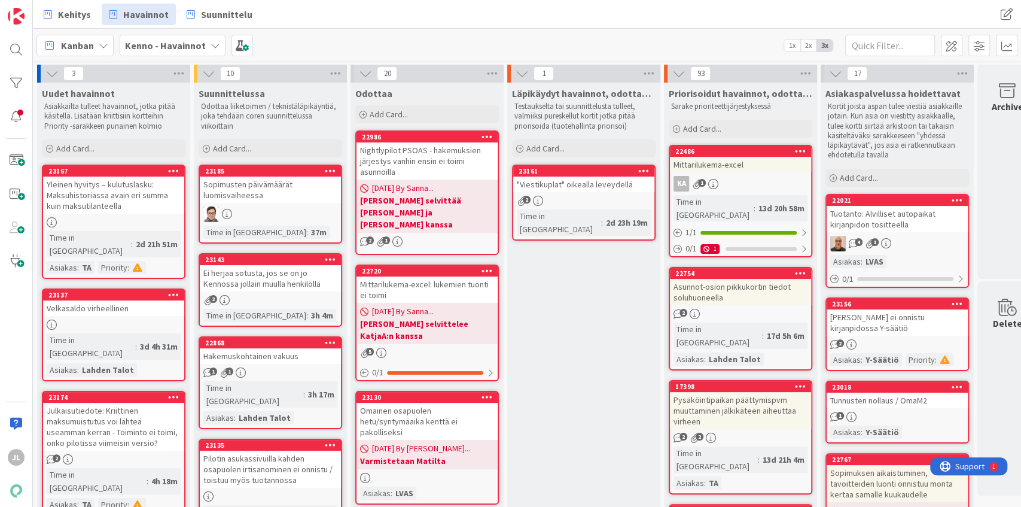
click at [109, 403] on div "Julkaisutiedote: Kriittinen maksumuistutus voi lähteä useamman kerran - Toimint…" at bounding box center [113, 427] width 141 height 48
click at [128, 403] on div "Julkaisutiedote: Kriittinen maksumuistutus voi lähteä useamman kerran - Toimint…" at bounding box center [113, 427] width 141 height 48
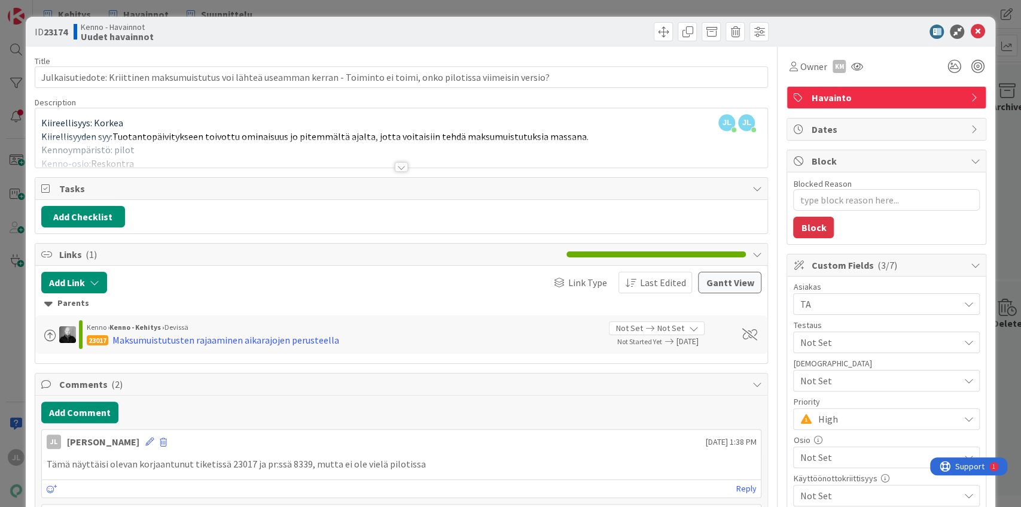
click at [615, 135] on div "Kiireellisyys: Korkea Kiirellisyyden syy: Tuotantopäivitykseen toivottu ominais…" at bounding box center [401, 141] width 733 height 54
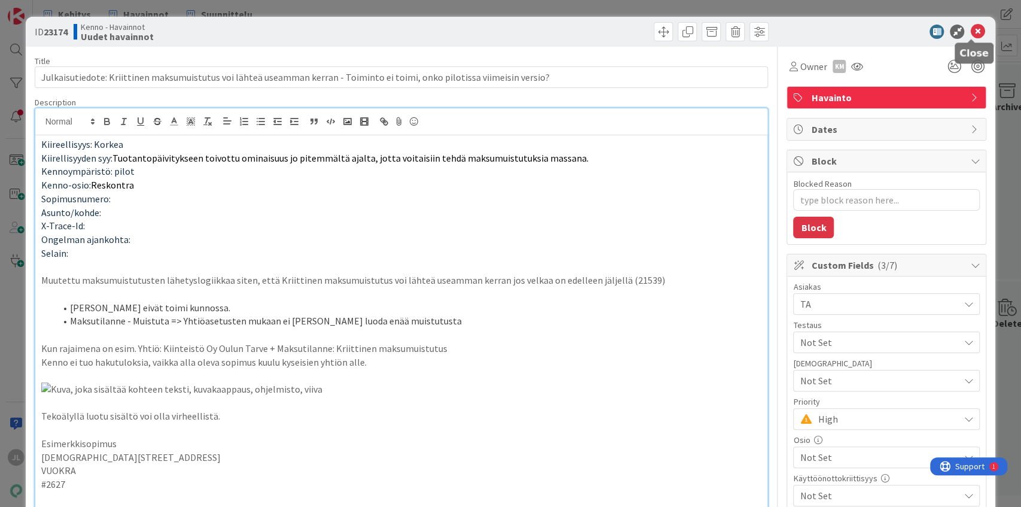
click at [970, 28] on icon at bounding box center [977, 32] width 14 height 14
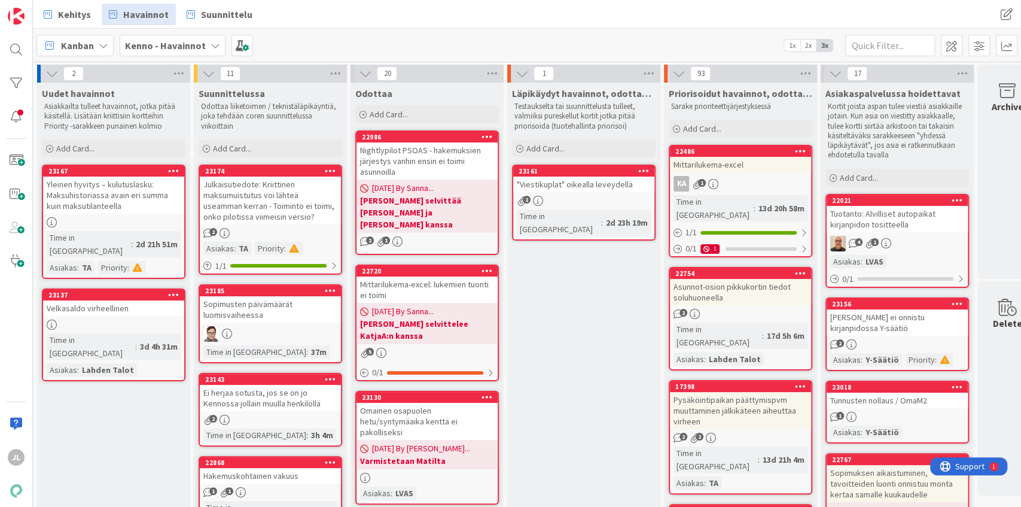
click at [104, 300] on div "Velkasaldo virheellinen" at bounding box center [113, 308] width 141 height 16
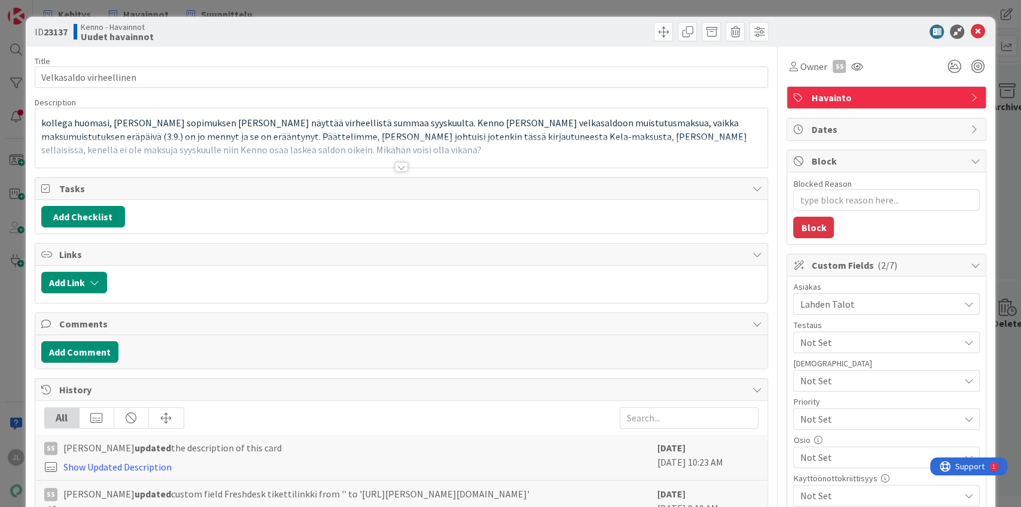
click at [274, 119] on span "kollega huomasi, että sopimuksen velkasaldo näyttää virheellistä summaa syyskuu…" at bounding box center [395, 136] width 708 height 39
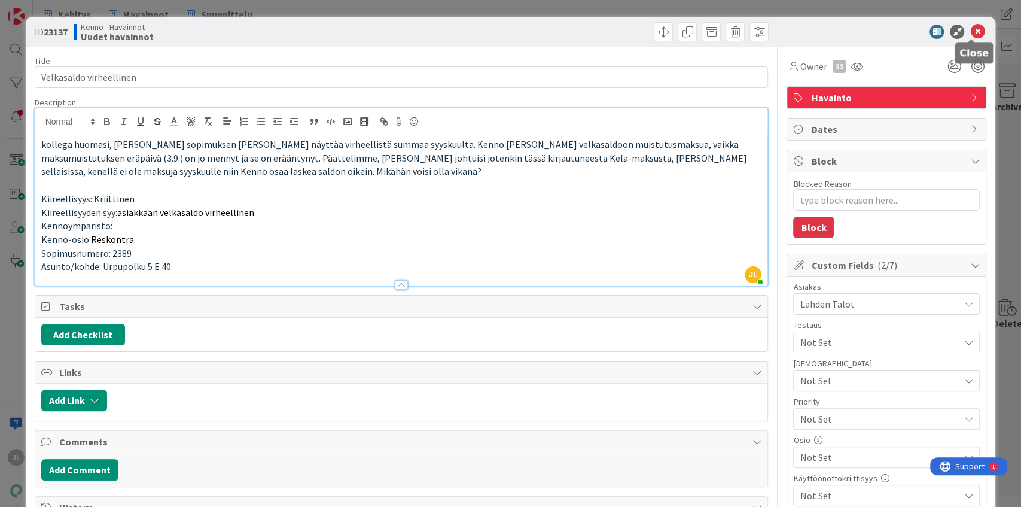
click at [976, 29] on icon at bounding box center [977, 32] width 14 height 14
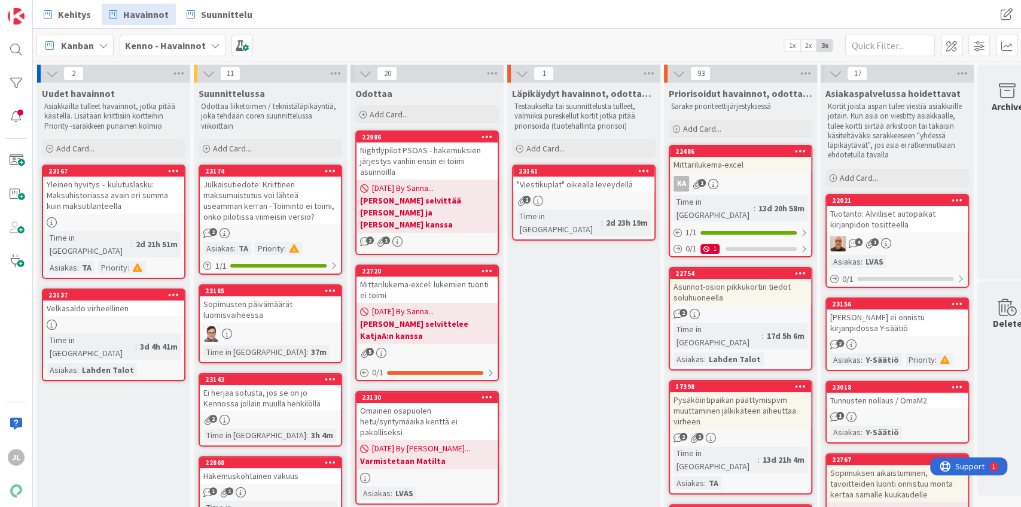
click at [85, 195] on div "Yleinen hyvitys – kulutuslasku: Maksuhistoriassa avain eri summa kuin maksutila…" at bounding box center [113, 194] width 141 height 37
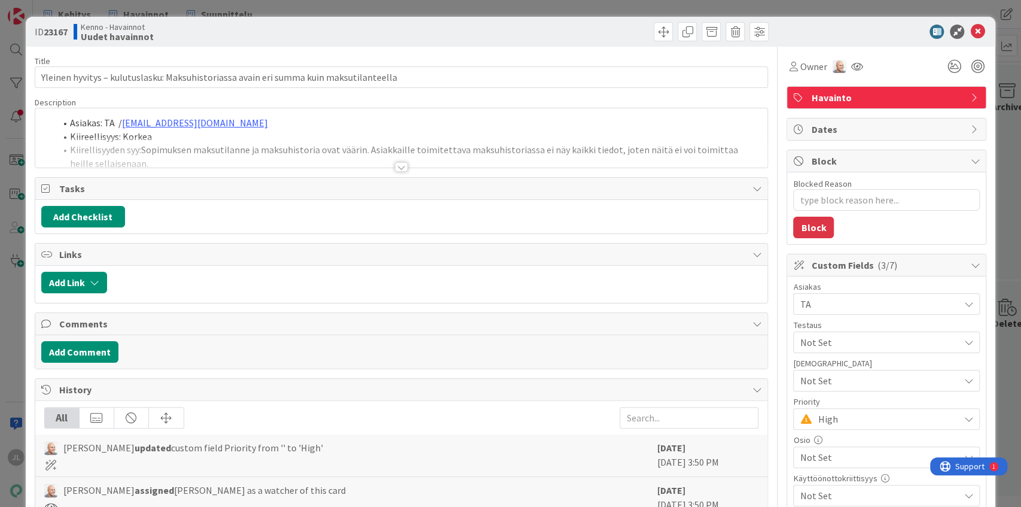
click at [187, 152] on div at bounding box center [401, 152] width 733 height 31
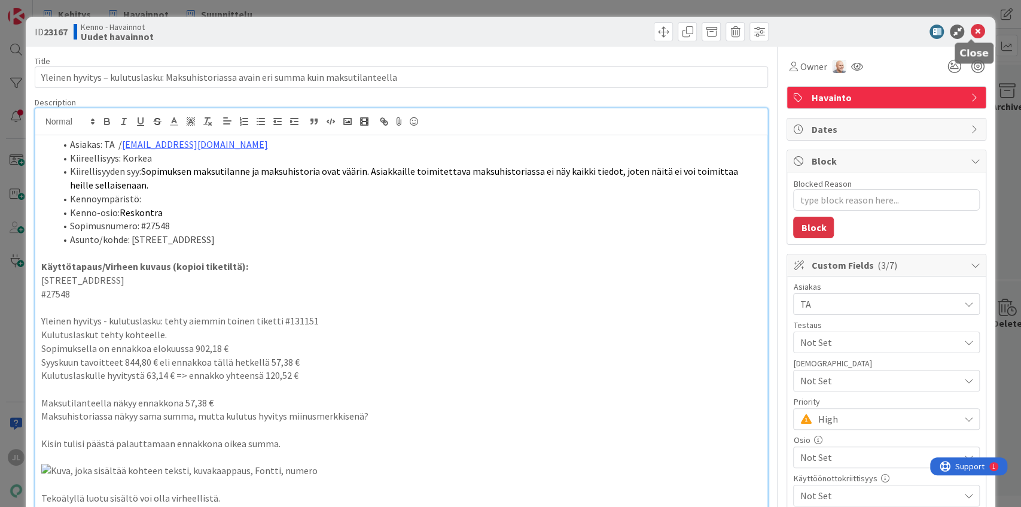
click at [975, 26] on icon at bounding box center [977, 32] width 14 height 14
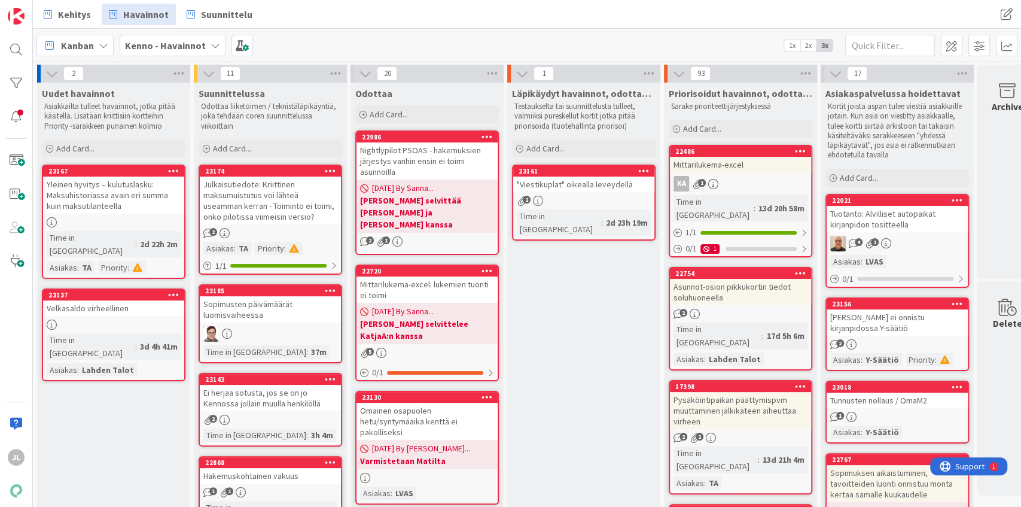
click at [117, 304] on link "23137 Velkasaldo virheellinen Time in Column : 3d 4h 41m Asiakas : Lahden Talot" at bounding box center [114, 334] width 144 height 93
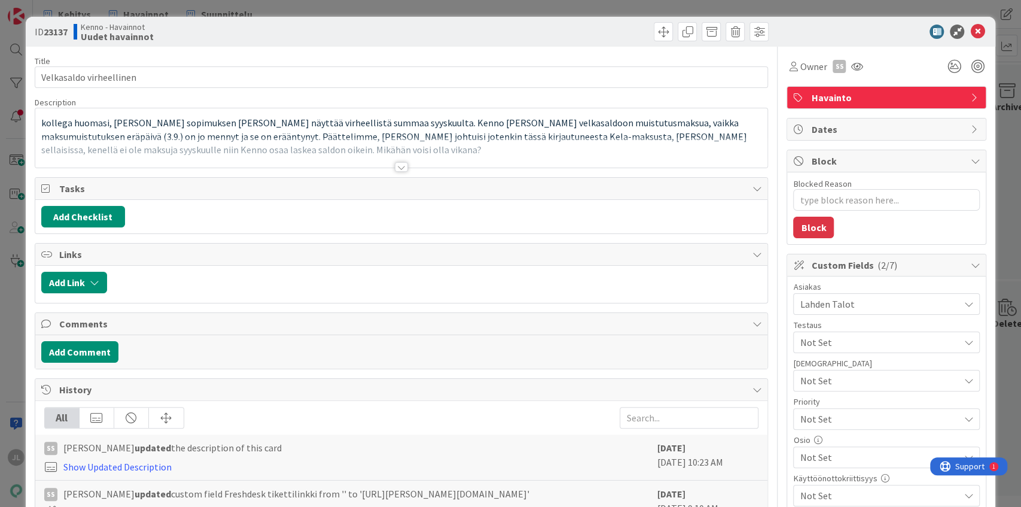
click at [197, 135] on div "kollega huomasi, että sopimuksen velkasaldo näyttää virheellistä summaa syyskuu…" at bounding box center [401, 141] width 733 height 54
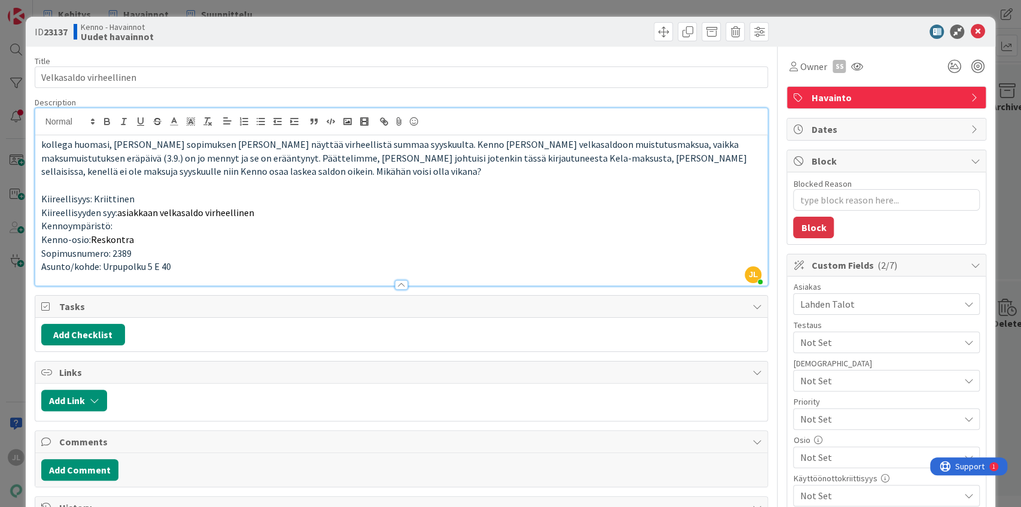
click at [547, 221] on p "Kennoympäristö:" at bounding box center [401, 226] width 721 height 14
click at [156, 291] on div "Title 23 / 128 Velkasaldo virheellinen Description JL Jyri Laine just joined ko…" at bounding box center [402, 414] width 734 height 734
click at [118, 251] on span "Sopimusnumero: 2389" at bounding box center [86, 253] width 90 height 12
copy span "2389"
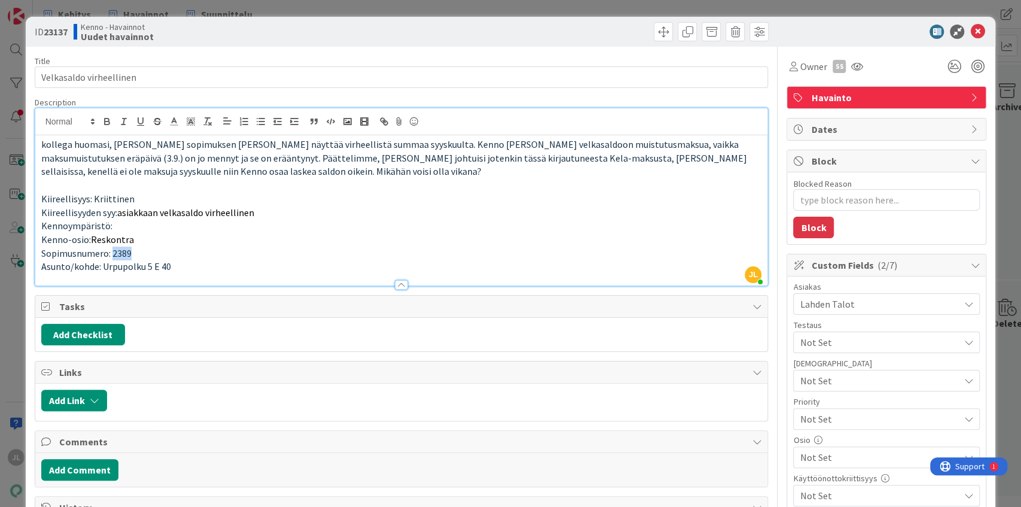
click at [228, 246] on p "Sopimusnumero: 2389" at bounding box center [401, 253] width 721 height 14
click at [203, 215] on span "asiakkaan velkasaldo virheellinen" at bounding box center [185, 212] width 137 height 12
click at [205, 214] on span "asiakkaan velkasaldo virheellinen" at bounding box center [185, 212] width 137 height 12
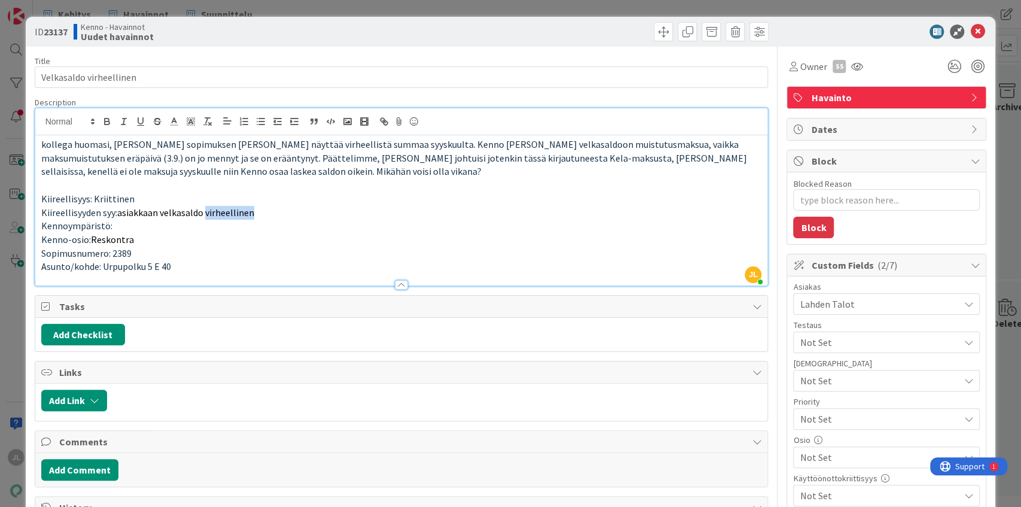
click at [205, 214] on span "asiakkaan velkasaldo virheellinen" at bounding box center [185, 212] width 137 height 12
click at [458, 239] on p "Kenno-osio: Reskontra" at bounding box center [401, 240] width 721 height 14
drag, startPoint x: 449, startPoint y: 158, endPoint x: 626, endPoint y: 157, distance: 177.7
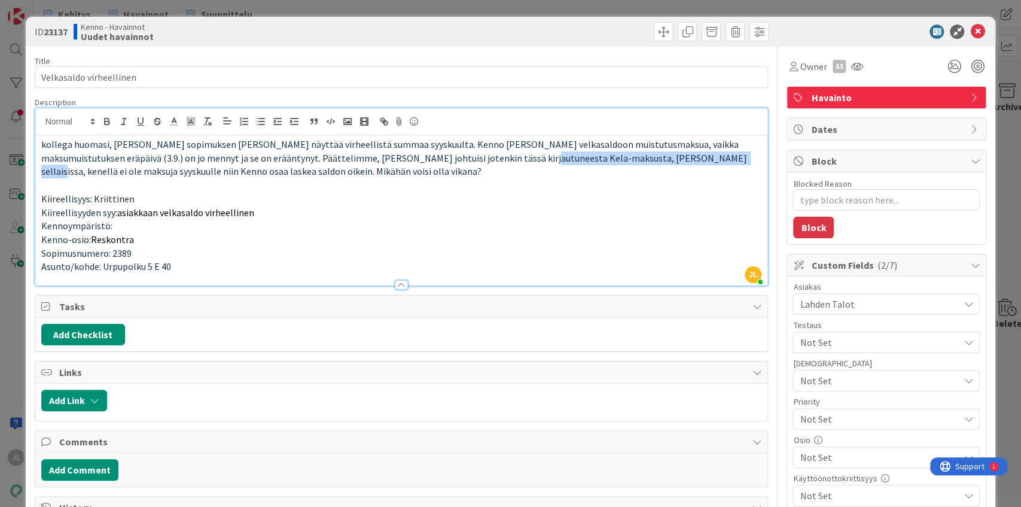
click at [626, 157] on span "kollega huomasi, että sopimuksen velkasaldo näyttää virheellistä summaa syyskuu…" at bounding box center [395, 157] width 708 height 39
click at [626, 162] on span "kollega huomasi, että sopimuksen velkasaldo näyttää virheellistä summaa syyskuu…" at bounding box center [395, 157] width 708 height 39
click at [570, 26] on div at bounding box center [586, 31] width 364 height 19
type textarea "x"
click at [972, 32] on icon at bounding box center [977, 32] width 14 height 14
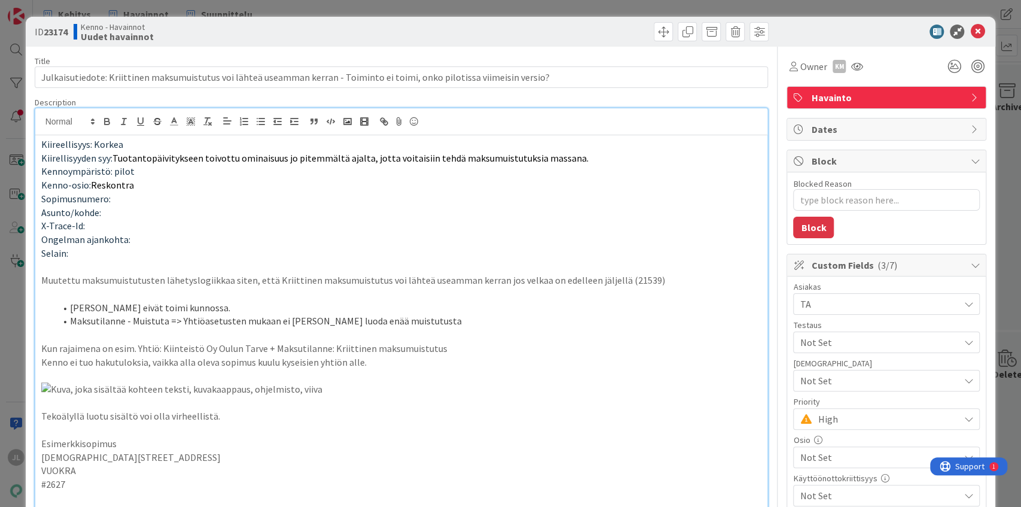
scroll to position [48, 0]
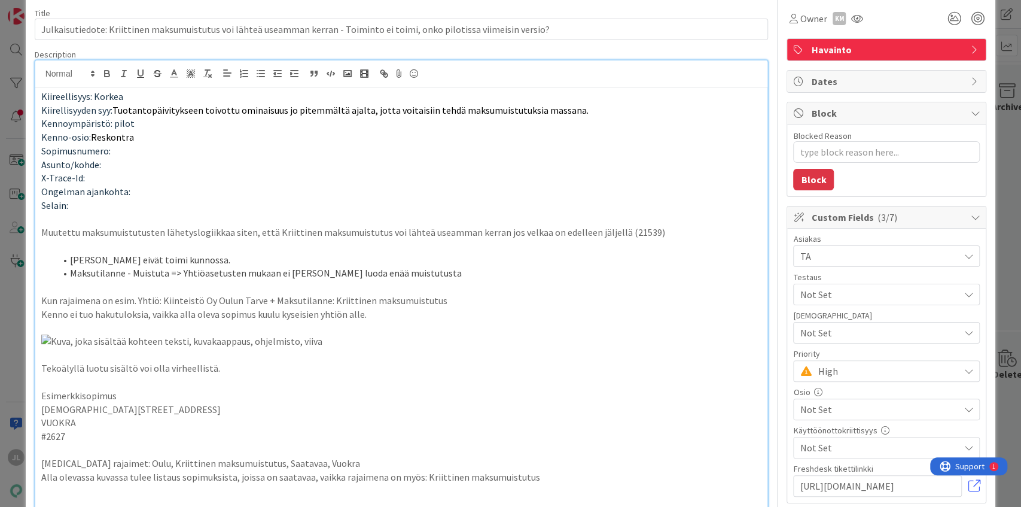
type textarea "x"
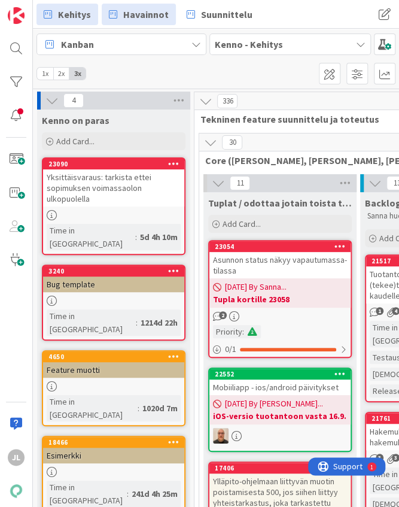
click at [138, 16] on span "Havainnot" at bounding box center [145, 14] width 45 height 14
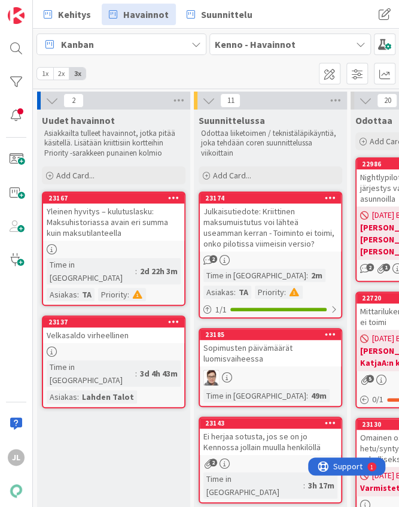
click at [93, 238] on div "Yleinen hyvitys – kulutuslasku: Maksuhistoriassa avain eri summa kuin maksutila…" at bounding box center [113, 221] width 141 height 37
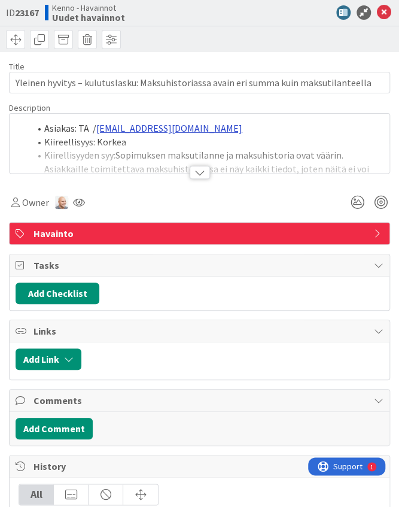
type textarea "x"
click at [156, 151] on div at bounding box center [200, 157] width 380 height 31
